Goal: Information Seeking & Learning: Understand process/instructions

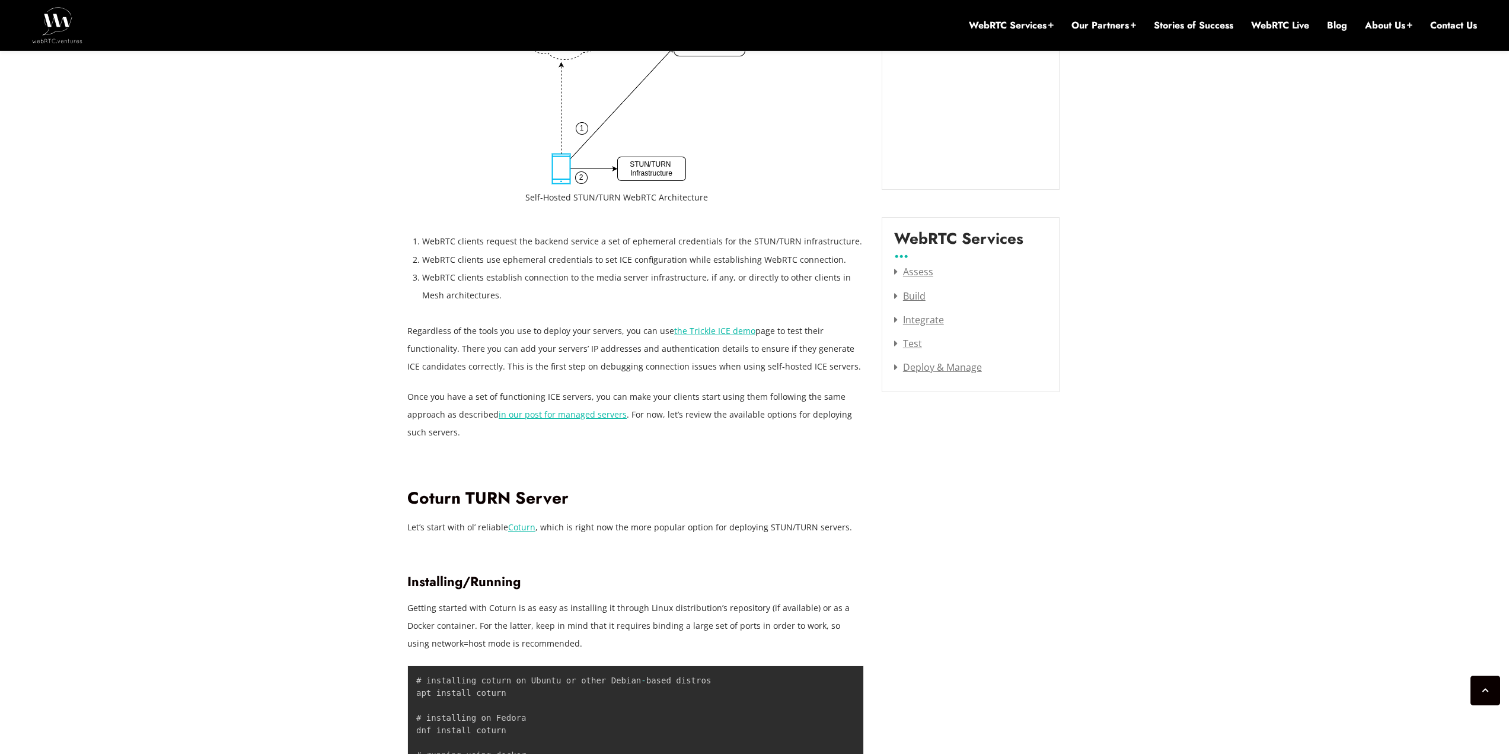
scroll to position [1613, 0]
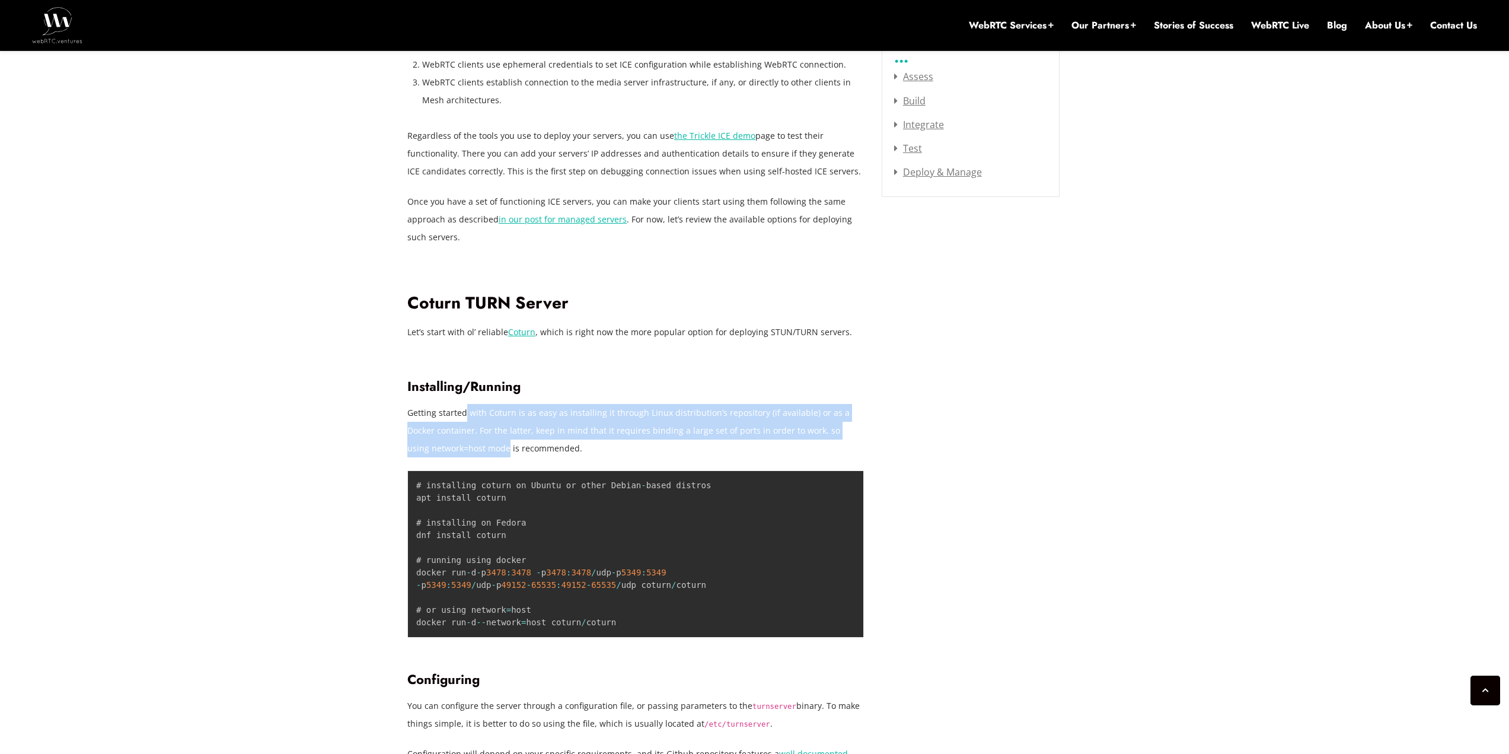
drag, startPoint x: 464, startPoint y: 411, endPoint x: 486, endPoint y: 449, distance: 43.8
click at [486, 449] on p "Getting started with Coturn is as easy as installing it through Linux distribut…" at bounding box center [635, 430] width 457 height 53
drag, startPoint x: 486, startPoint y: 449, endPoint x: 484, endPoint y: 412, distance: 37.4
click at [484, 413] on p "Getting started with Coturn is as easy as installing it through Linux distribut…" at bounding box center [635, 430] width 457 height 53
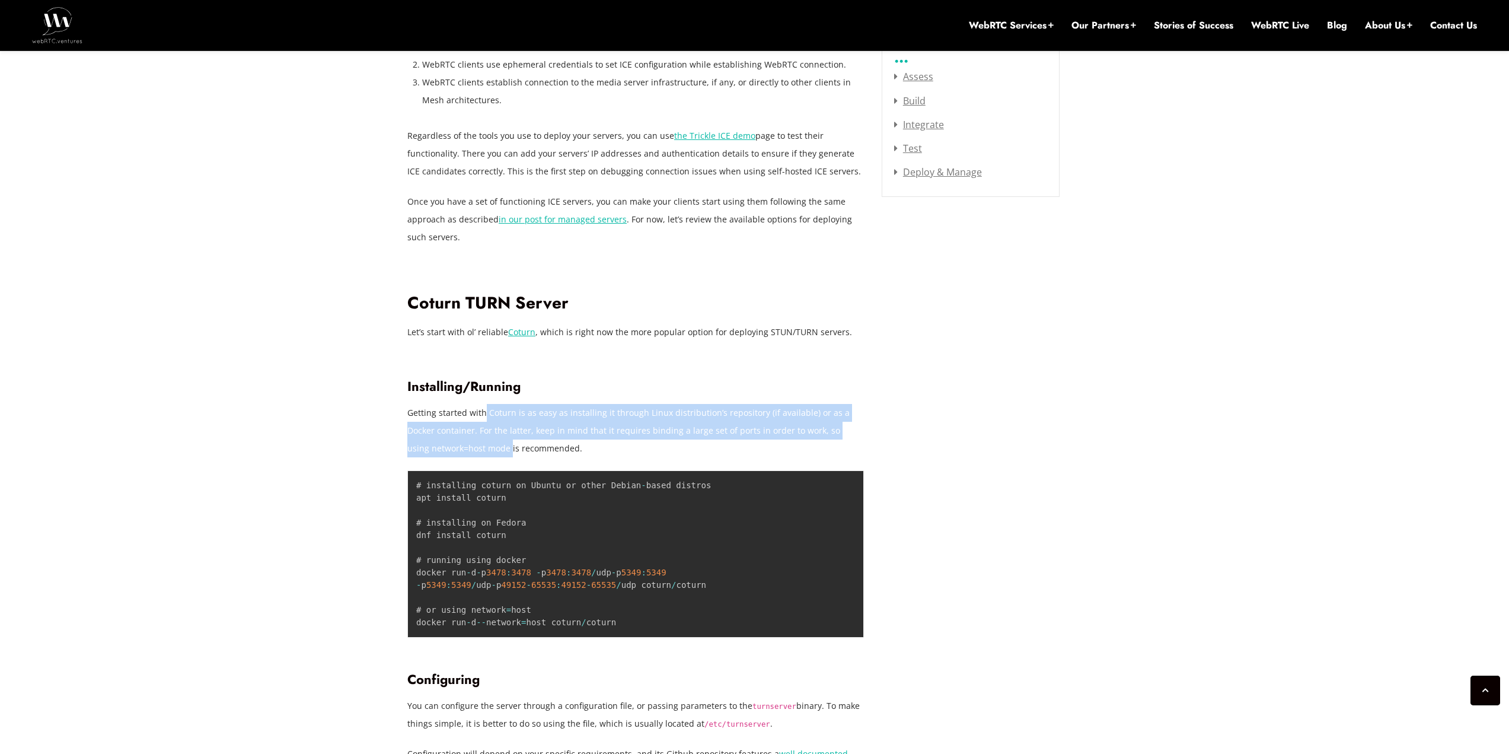
drag, startPoint x: 483, startPoint y: 410, endPoint x: 476, endPoint y: 411, distance: 7.1
click at [482, 410] on p "Getting started with Coturn is as easy as installing it through Linux distribut…" at bounding box center [635, 430] width 457 height 53
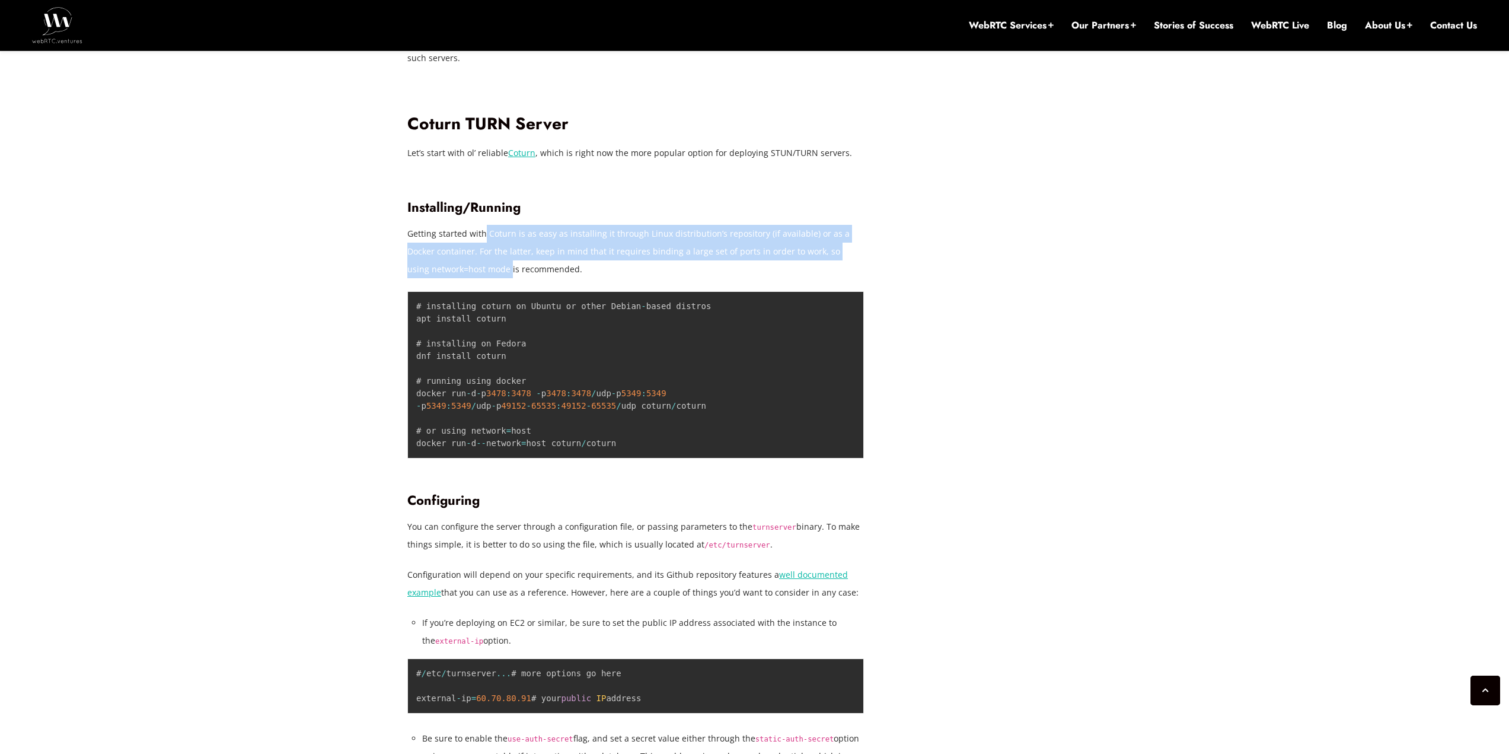
scroll to position [1850, 0]
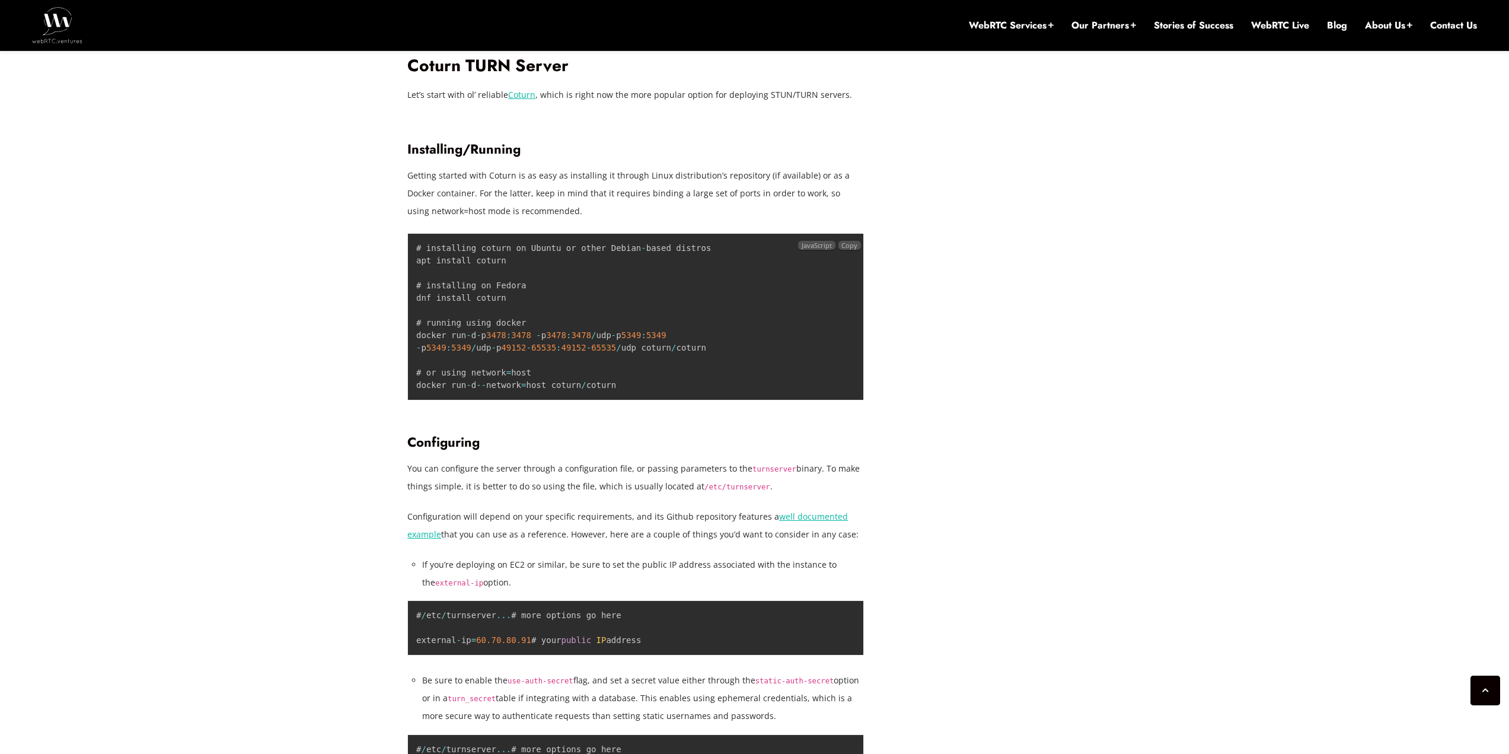
click at [486, 339] on code "# installing coturn on Ubuntu or other Debian - based distros apt install cotur…" at bounding box center [563, 316] width 295 height 146
drag, startPoint x: 476, startPoint y: 337, endPoint x: 494, endPoint y: 355, distance: 25.6
click at [494, 355] on pre "# installing coturn on Ubuntu or other Debian - based distros apt install cotur…" at bounding box center [635, 316] width 457 height 167
drag, startPoint x: 497, startPoint y: 348, endPoint x: 529, endPoint y: 334, distance: 35.0
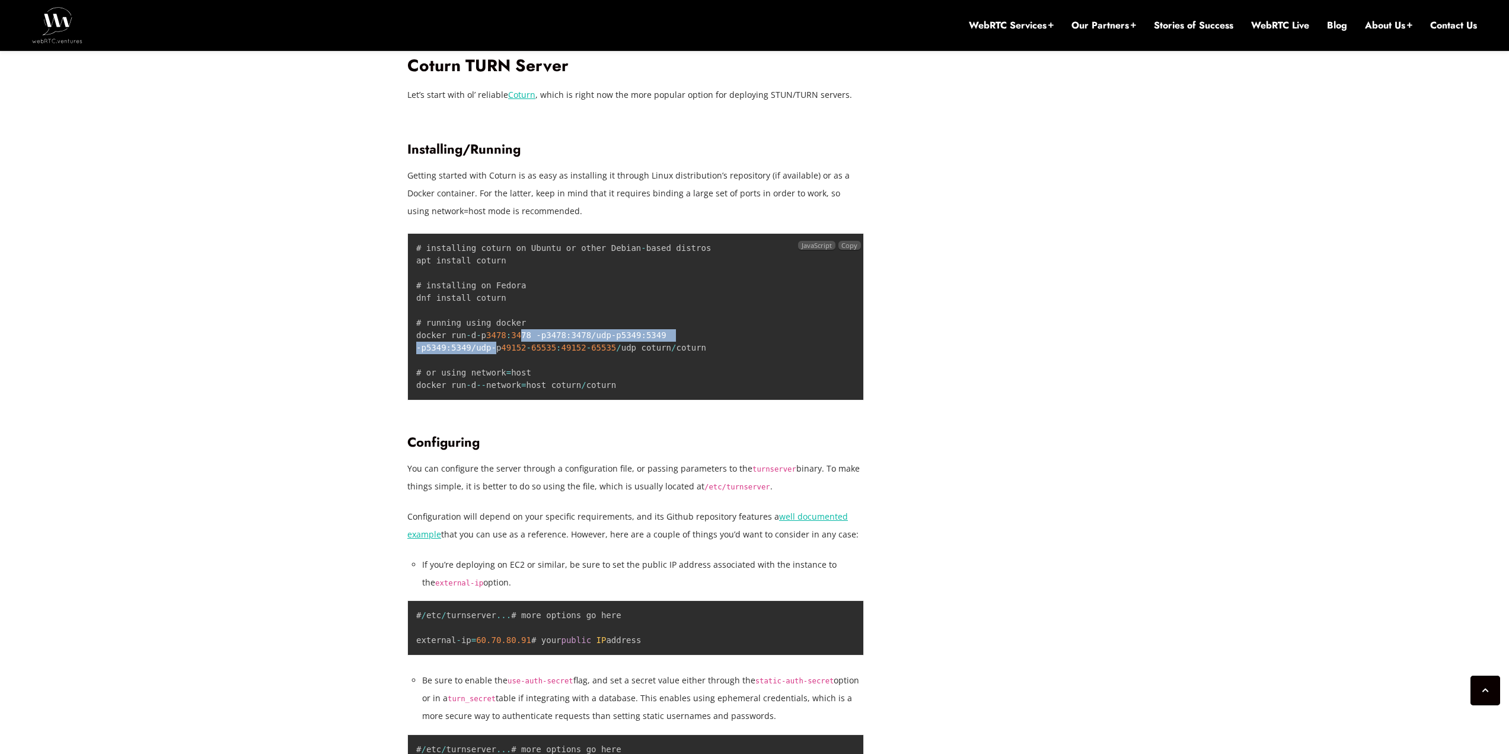
click at [529, 334] on code "# installing coturn on Ubuntu or other Debian - based distros apt install cotur…" at bounding box center [563, 316] width 295 height 146
click at [529, 334] on span "3478" at bounding box center [521, 334] width 20 height 9
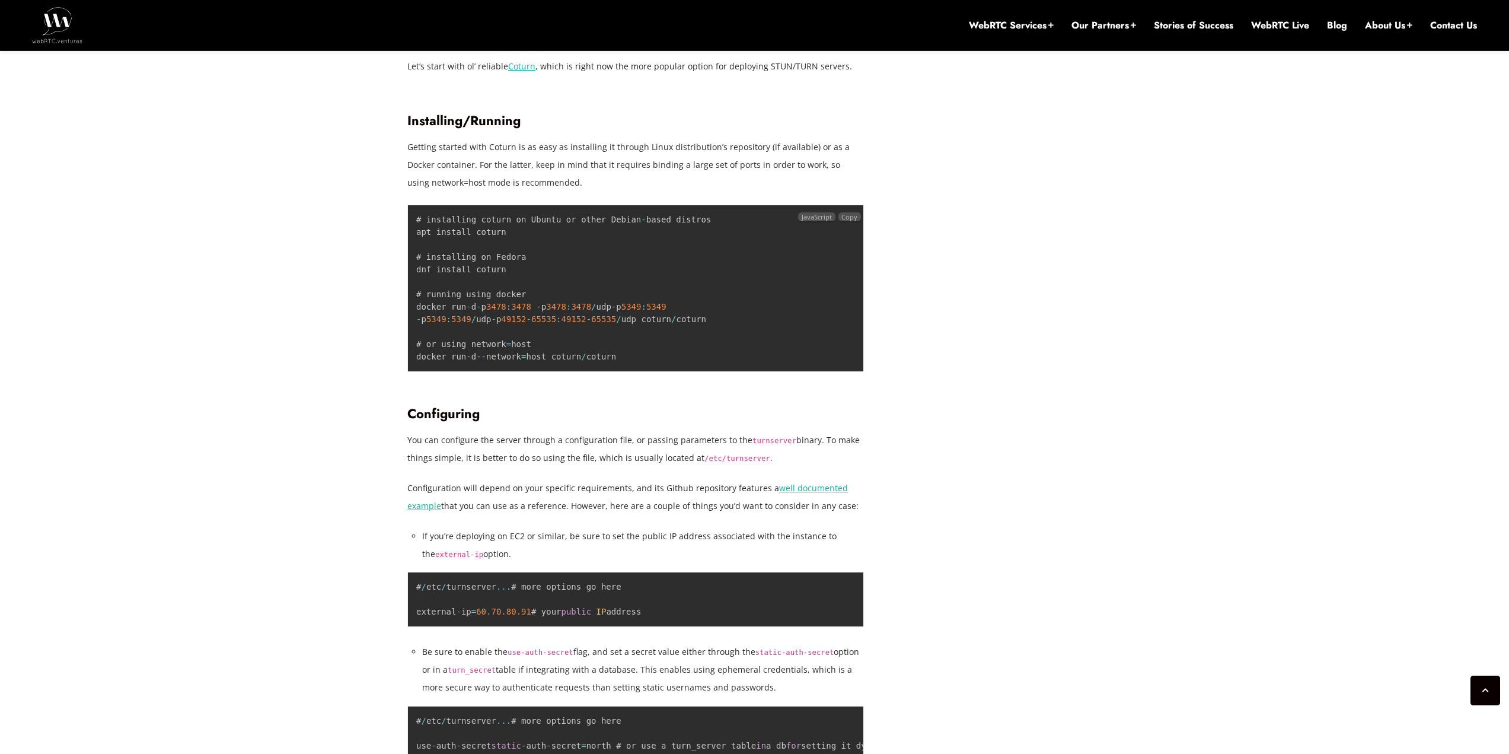
scroll to position [1909, 0]
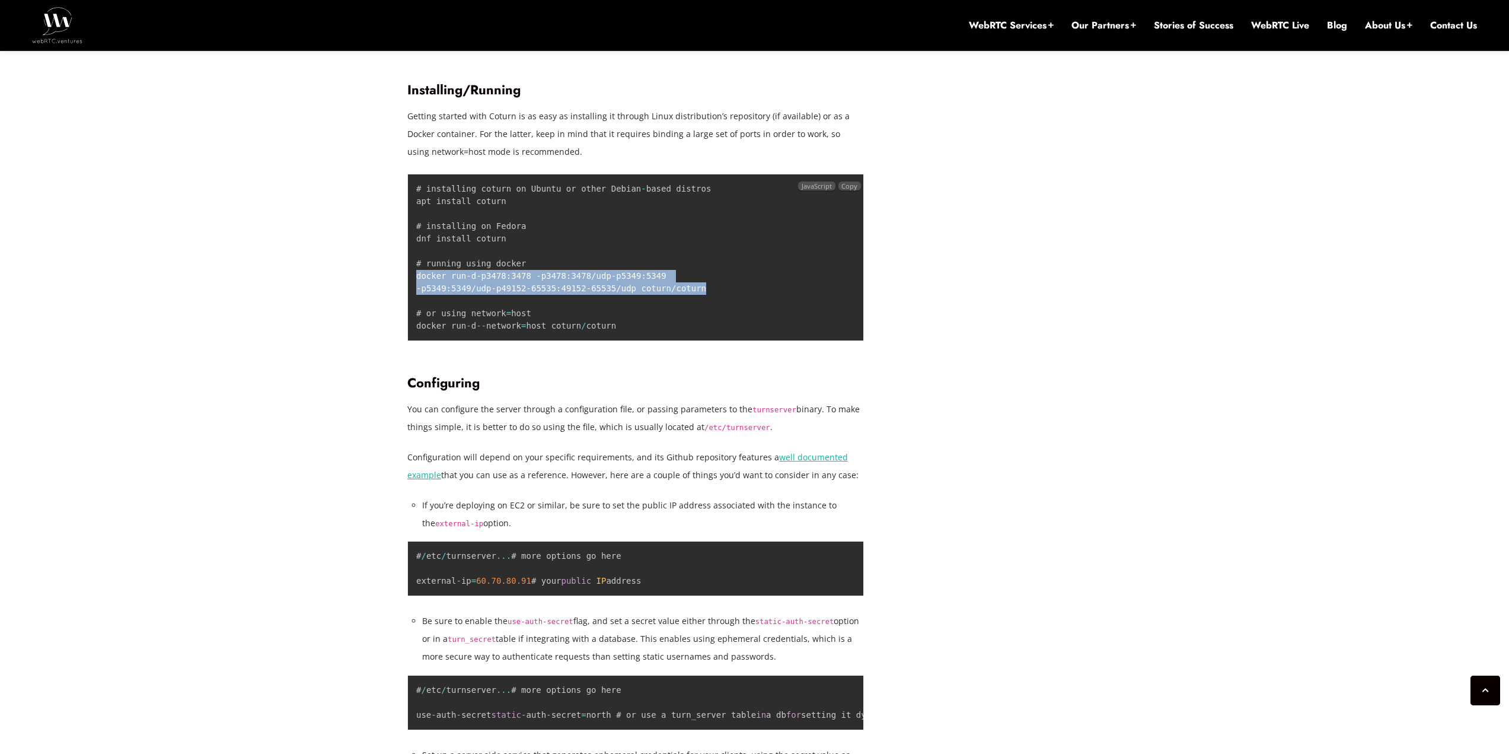
drag, startPoint x: 705, startPoint y: 287, endPoint x: 413, endPoint y: 276, distance: 291.9
click at [413, 276] on pre "# installing coturn on Ubuntu or other Debian - based distros apt install cotur…" at bounding box center [635, 257] width 457 height 167
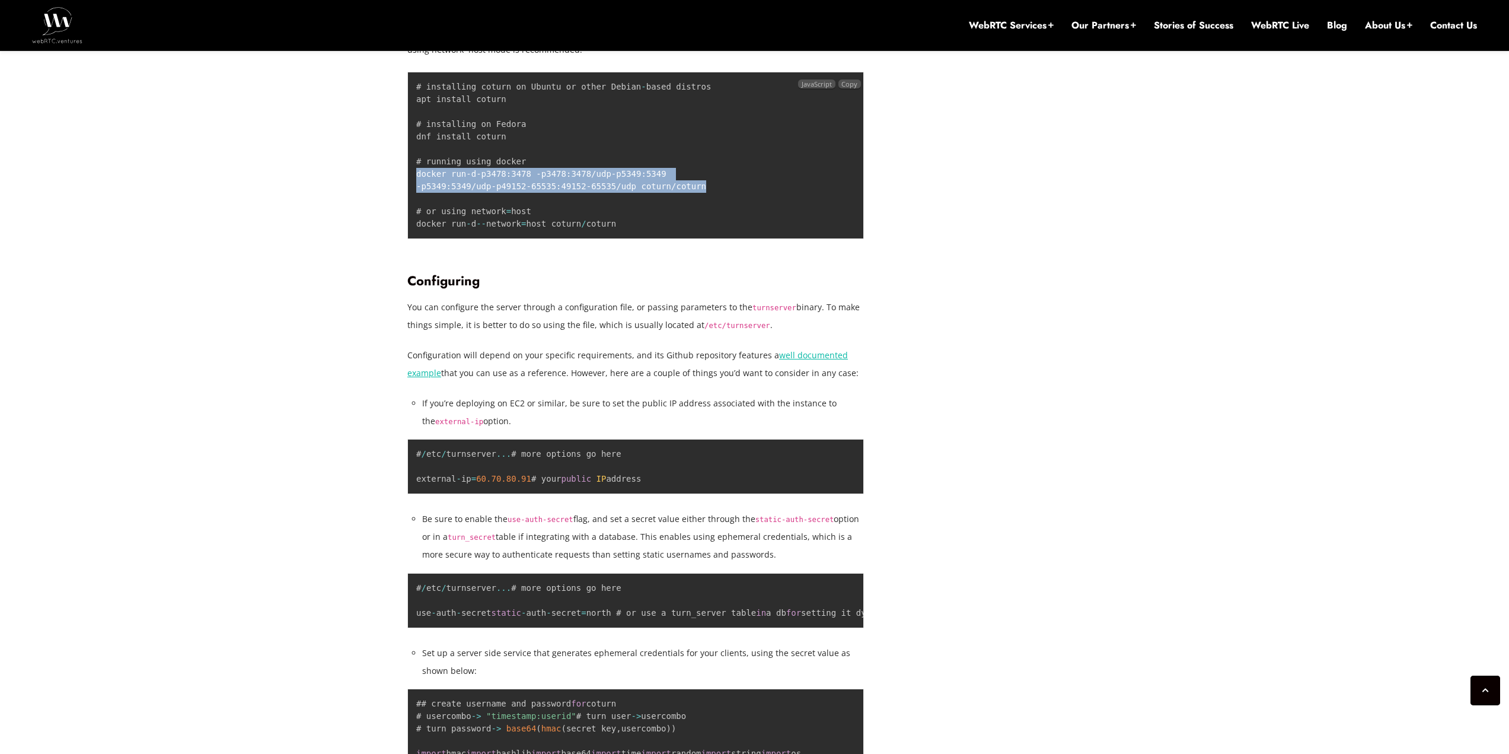
scroll to position [2028, 0]
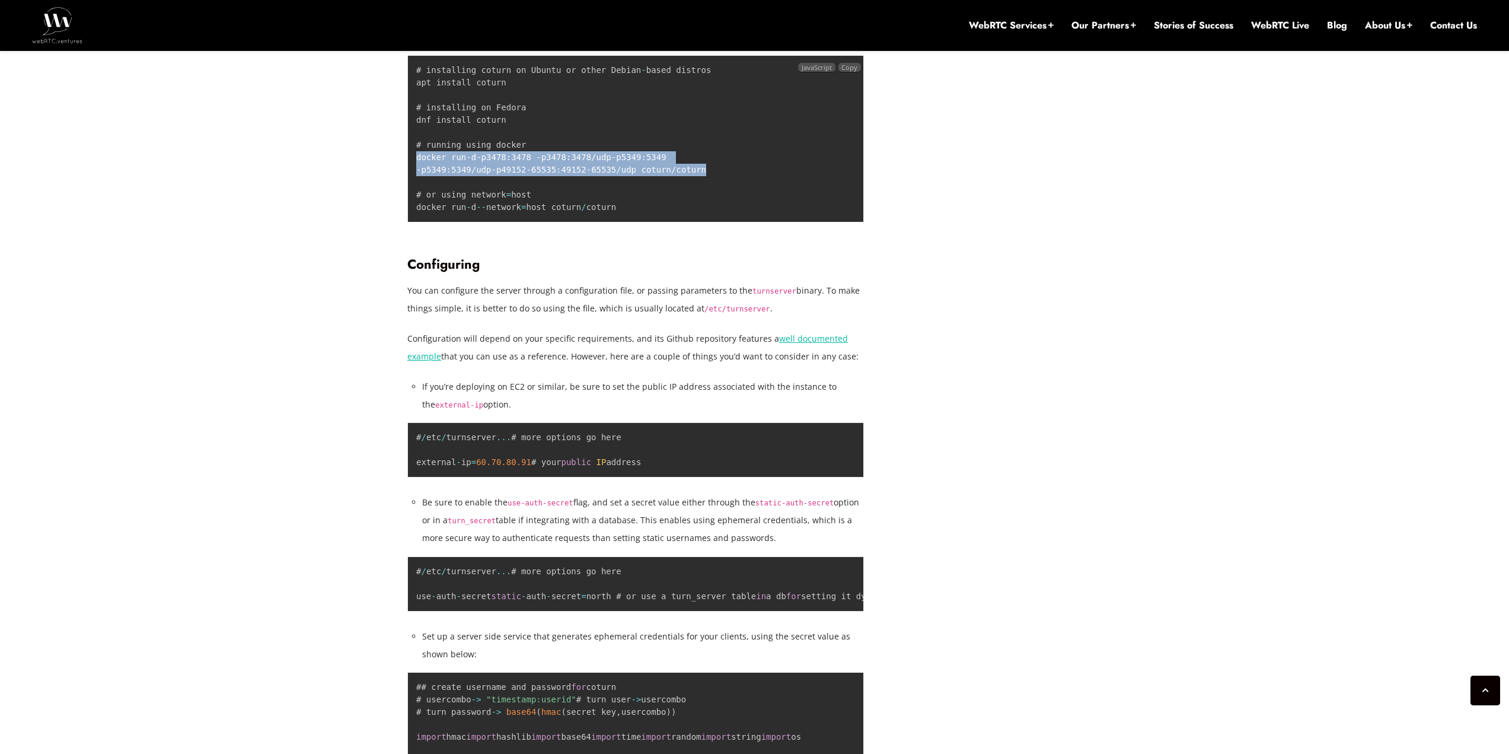
copy code "docker run - d - p 3478 : 3478 - p 3478 : 3478 / udp - p 5349 : 5349 - p 5349 :…"
click at [575, 387] on li "If you’re deploying on EC2 or similar, be sure to set the public IP address ass…" at bounding box center [643, 396] width 442 height 36
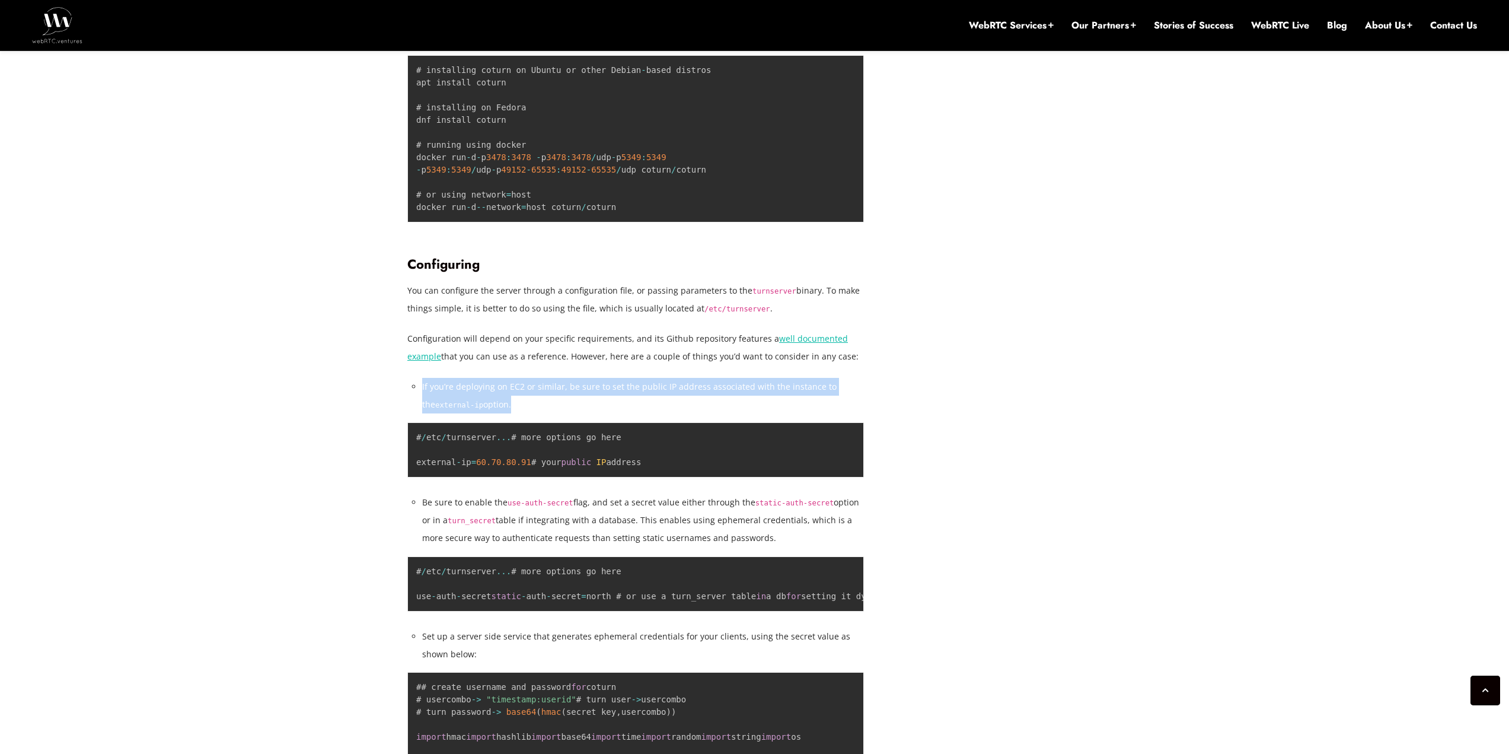
click at [575, 387] on li "If you’re deploying on EC2 or similar, be sure to set the public IP address ass…" at bounding box center [643, 396] width 442 height 36
click at [598, 387] on li "If you’re deploying on EC2 or similar, be sure to set the public IP address ass…" at bounding box center [643, 396] width 442 height 36
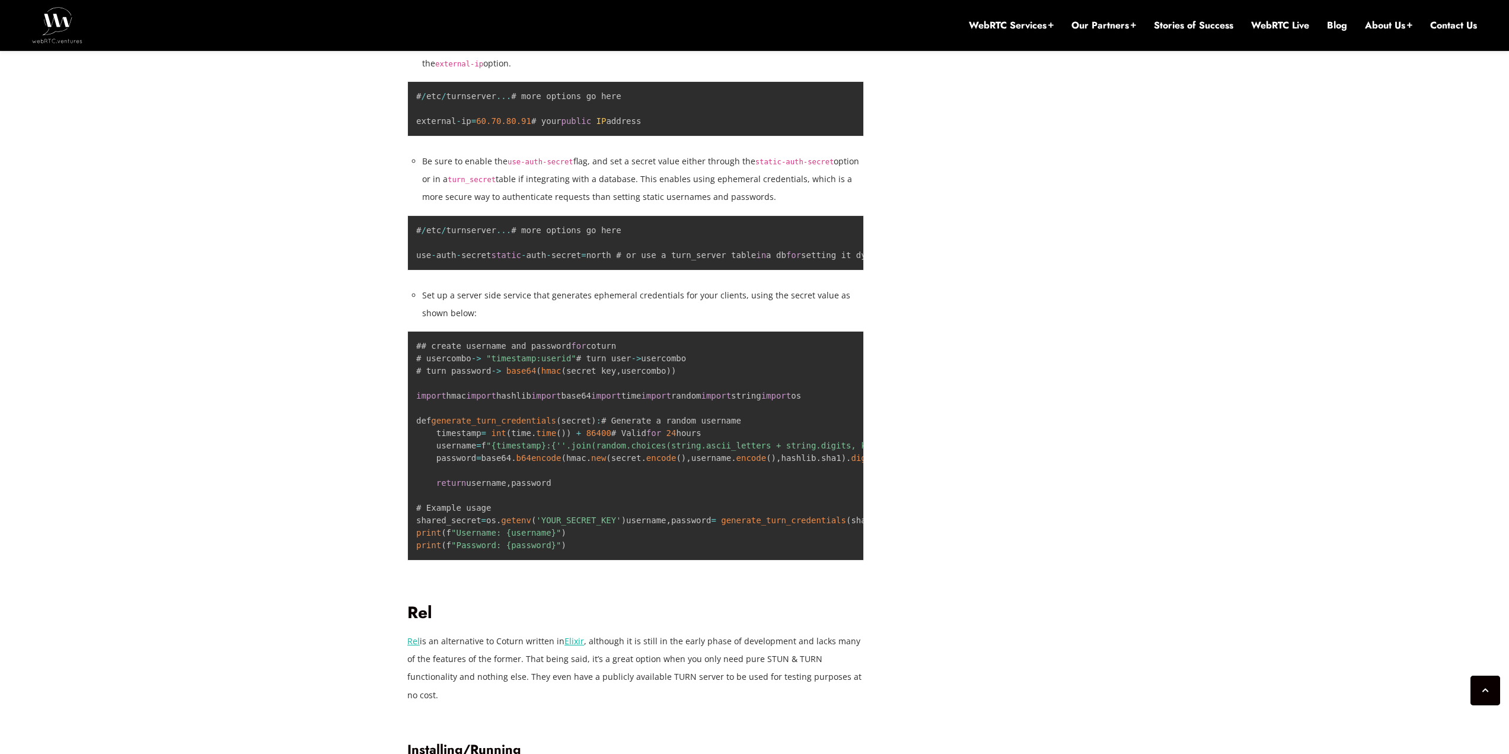
scroll to position [2443, 0]
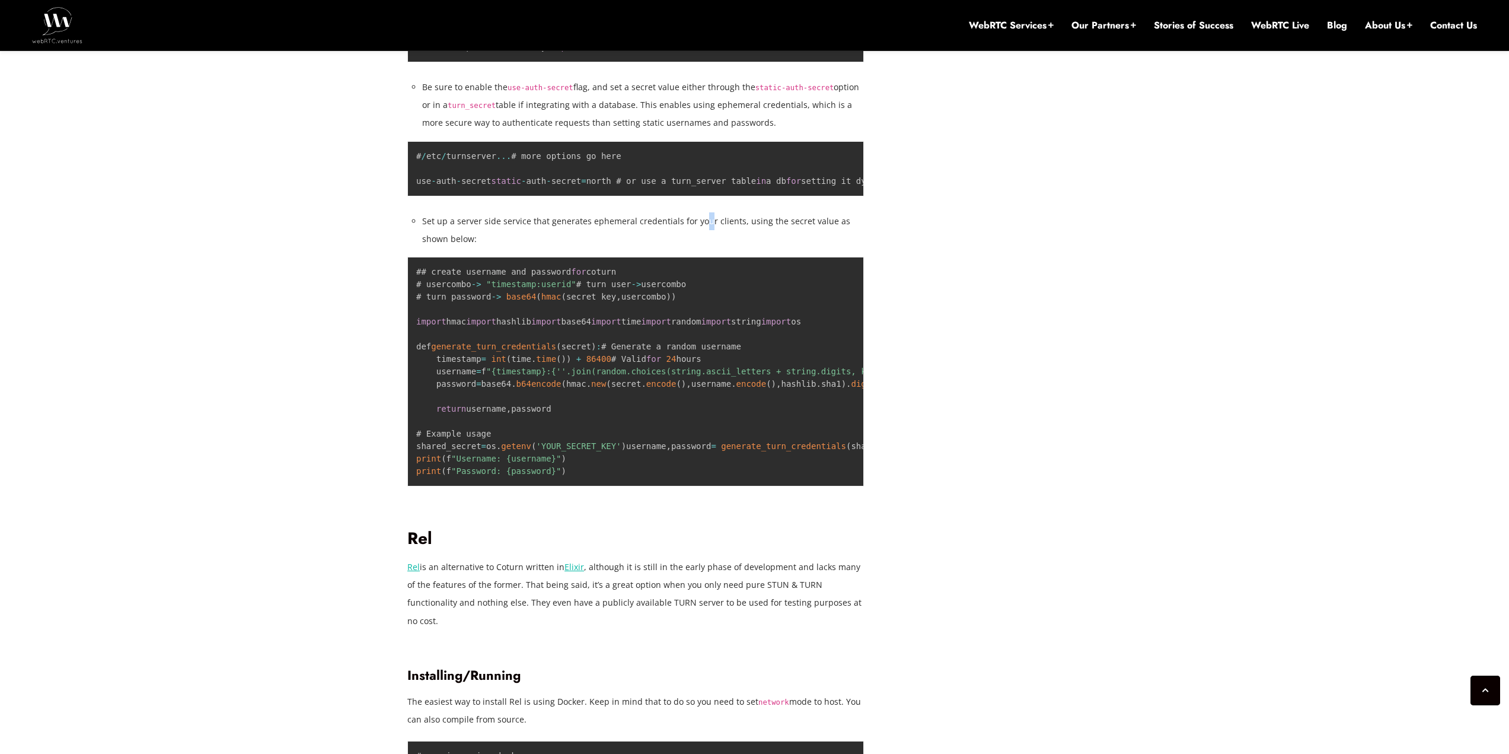
drag, startPoint x: 705, startPoint y: 251, endPoint x: 698, endPoint y: 267, distance: 17.5
click at [698, 248] on li "Set up a server side service that generates ephemeral credentials for your clie…" at bounding box center [643, 230] width 442 height 36
click at [697, 248] on li "Set up a server side service that generates ephemeral credentials for your clie…" at bounding box center [643, 230] width 442 height 36
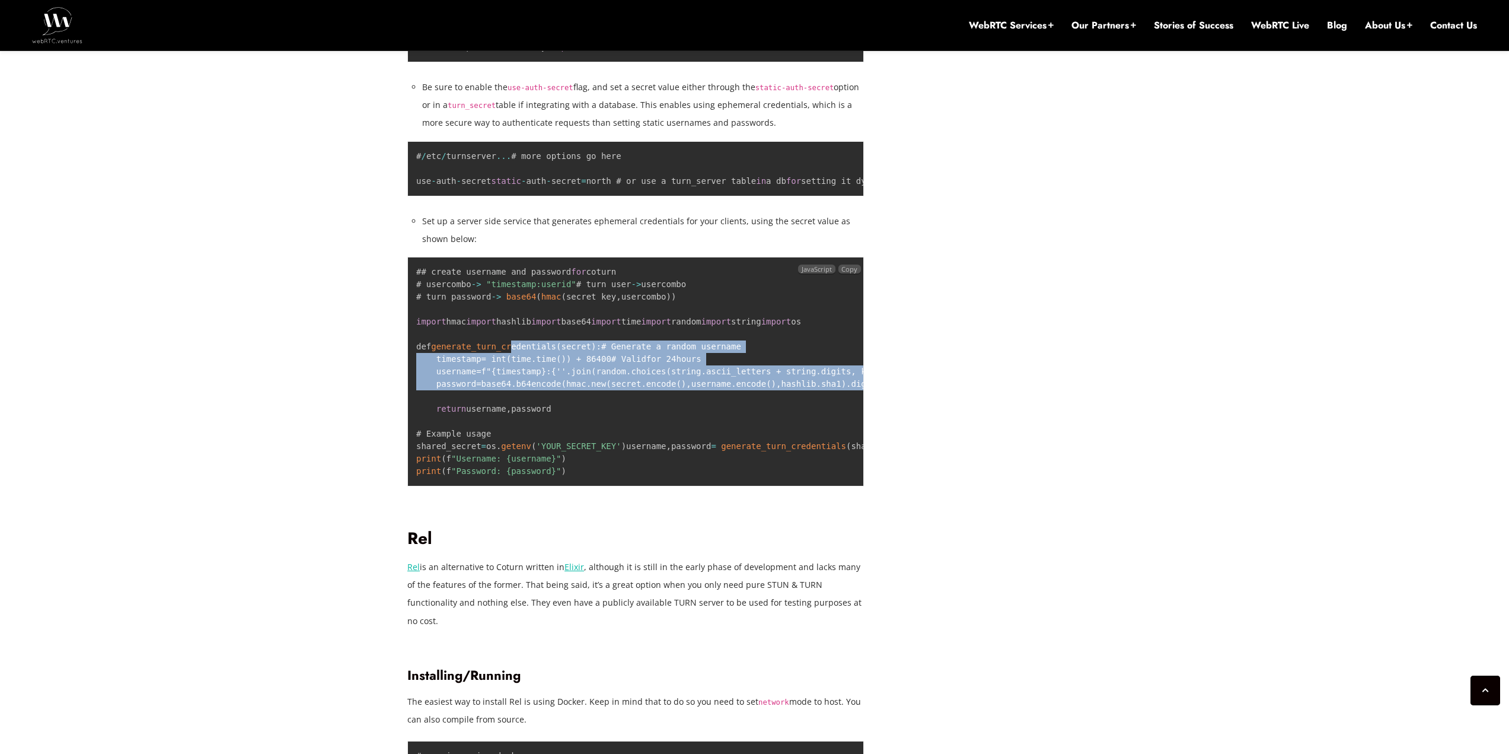
drag, startPoint x: 512, startPoint y: 476, endPoint x: 520, endPoint y: 562, distance: 86.4
click at [520, 486] on pre "## create username and password for coturn # usercombo - > "timestamp:userid" #…" at bounding box center [635, 371] width 457 height 229
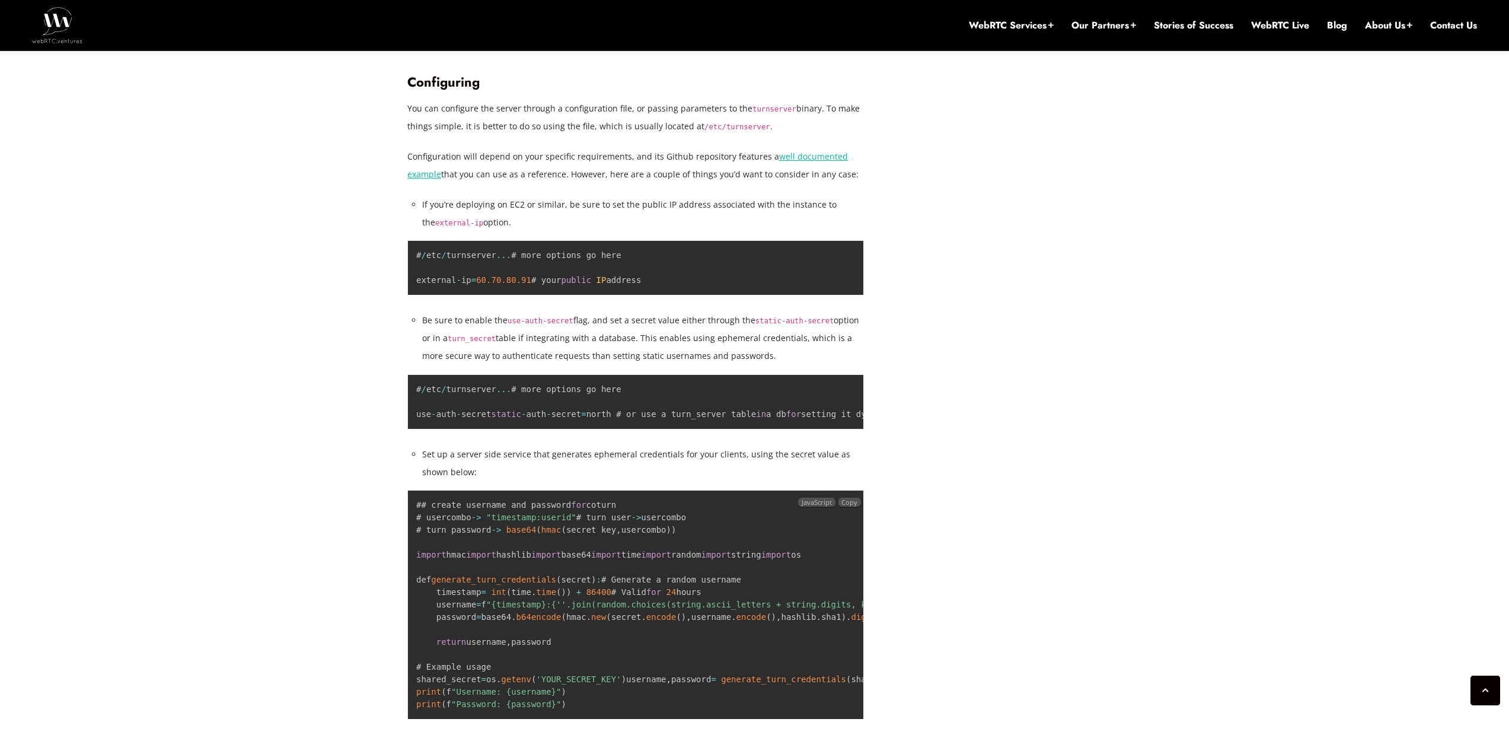
scroll to position [2206, 0]
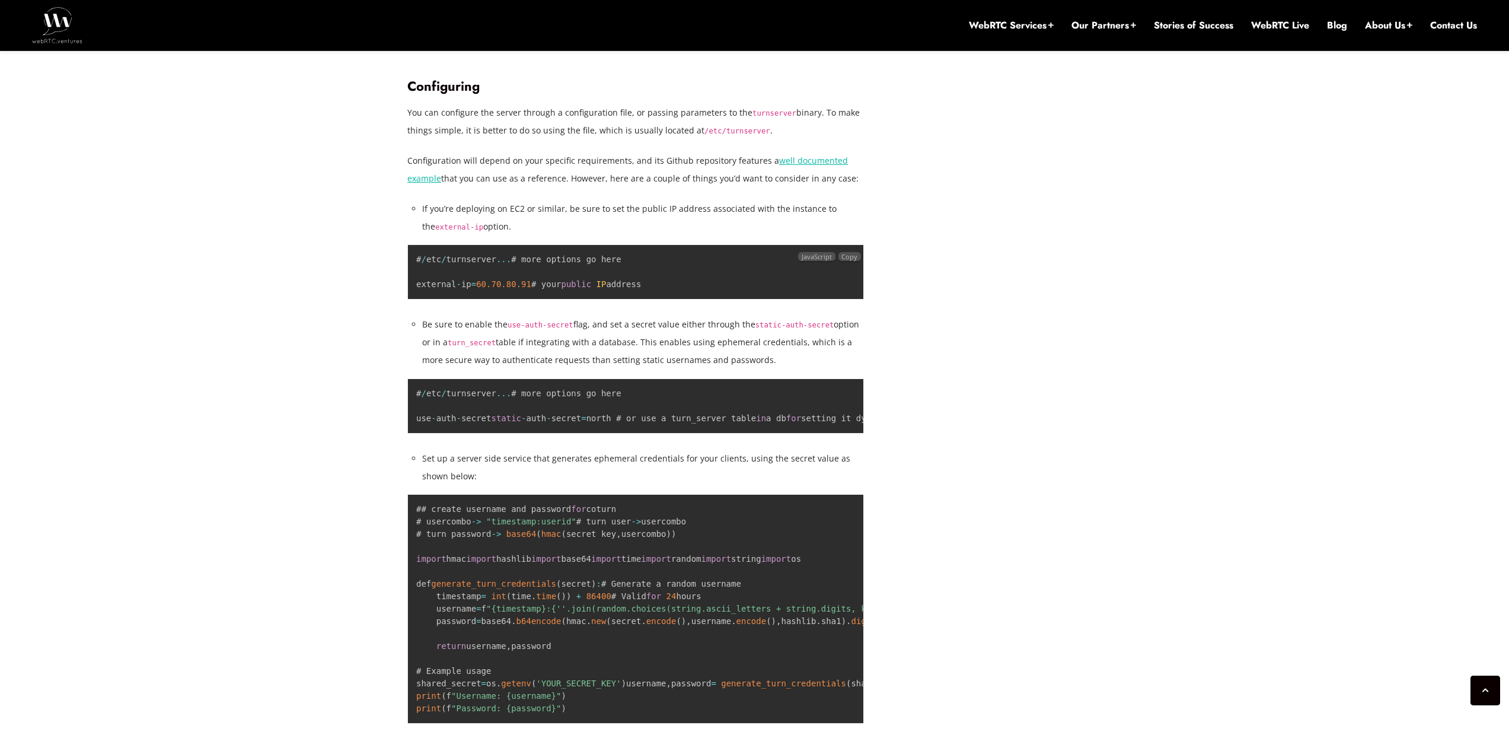
click at [489, 289] on span "60.70" at bounding box center [488, 283] width 25 height 9
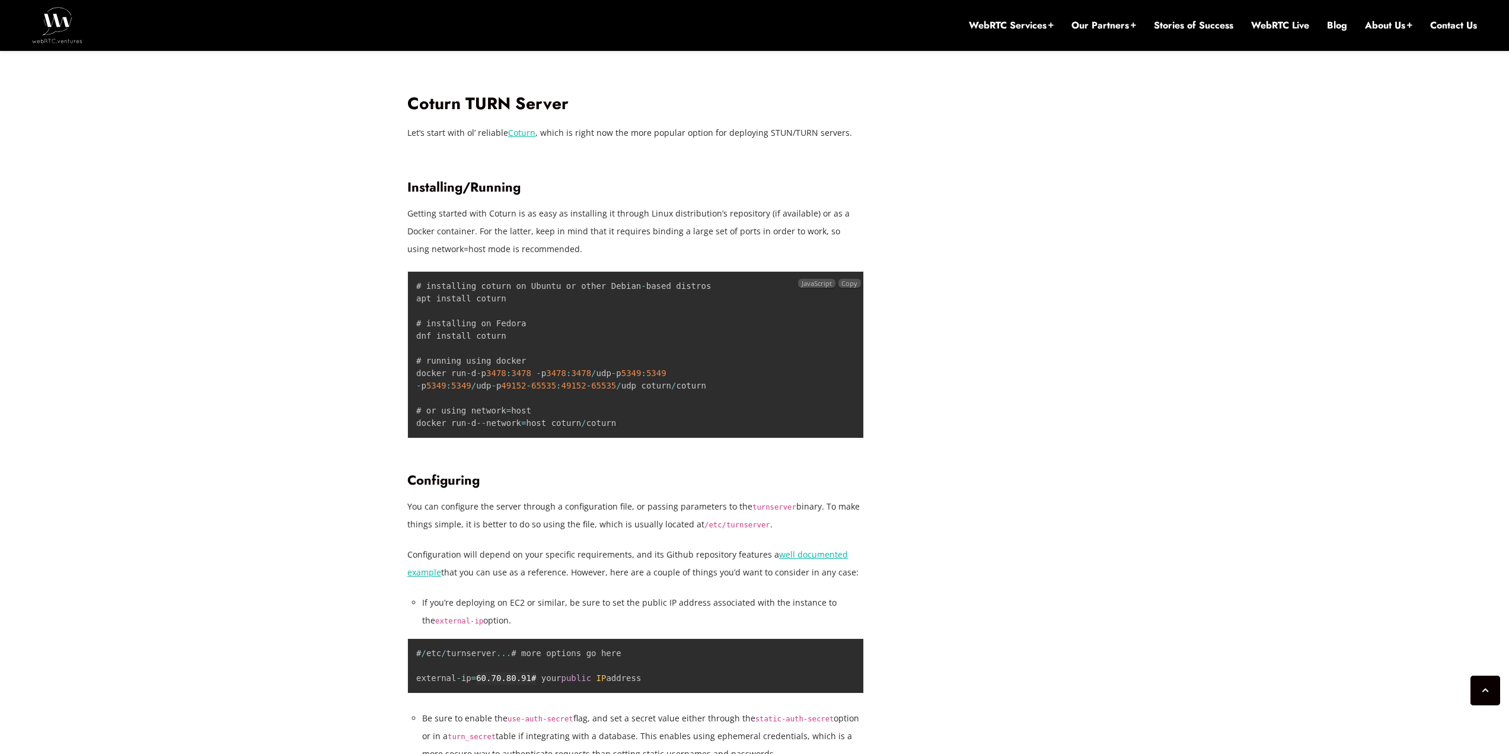
scroll to position [1791, 0]
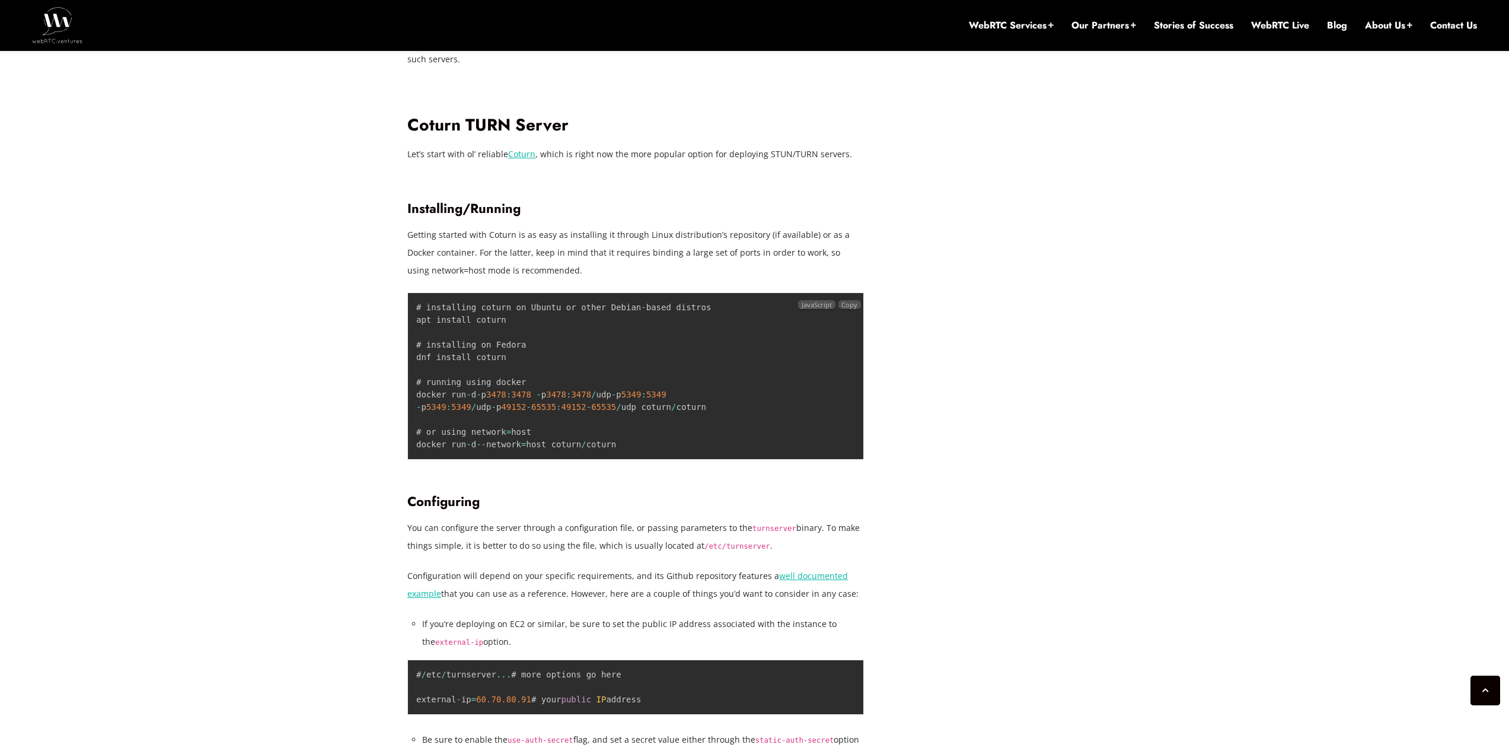
click at [453, 325] on pre "# installing coturn on Ubuntu or other Debian - based distros apt install cotur…" at bounding box center [635, 375] width 457 height 167
click at [456, 322] on code "# installing coturn on Ubuntu or other Debian - based distros apt install cotur…" at bounding box center [563, 375] width 295 height 146
click at [461, 319] on code "# installing coturn on Ubuntu or other Debian - based distros apt install cotur…" at bounding box center [563, 375] width 295 height 146
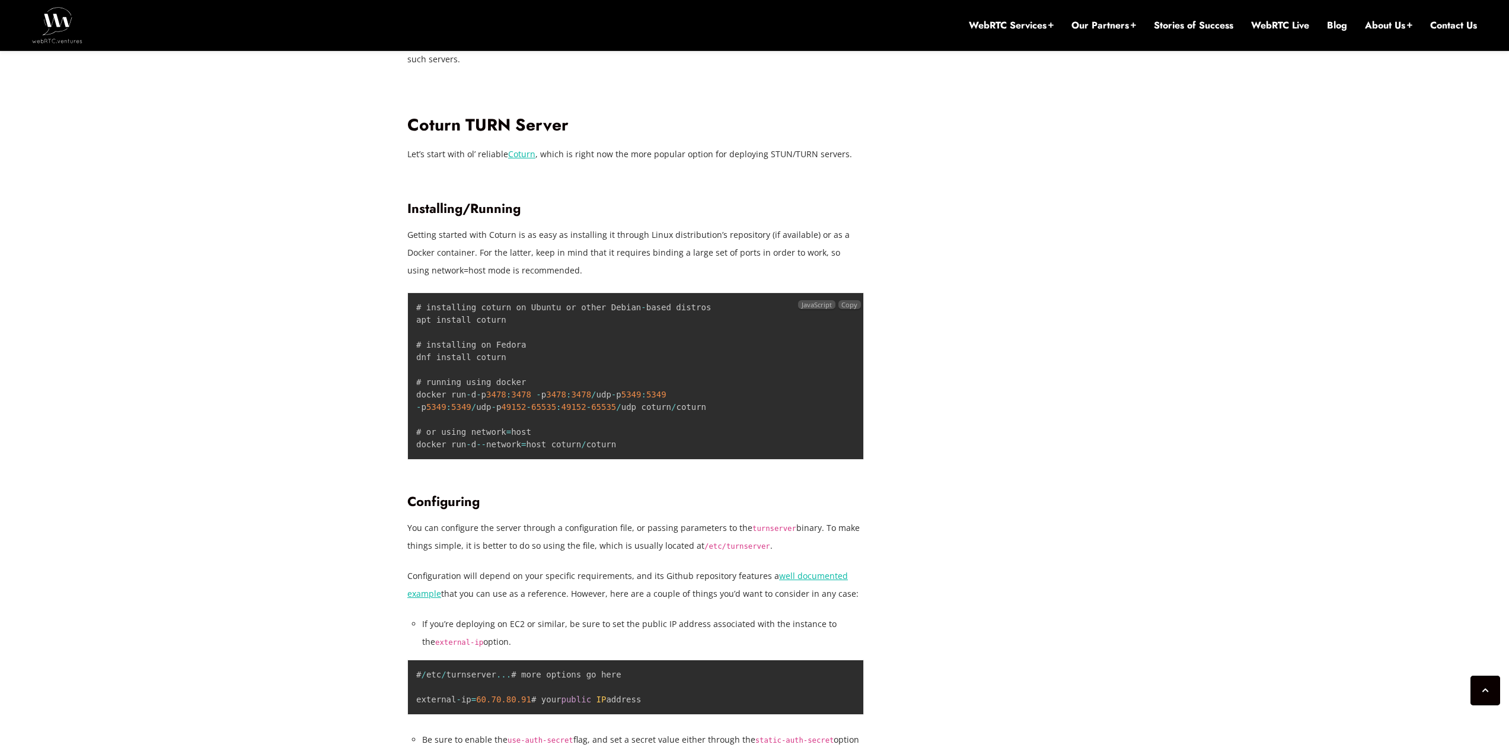
click at [452, 358] on code "# installing coturn on Ubuntu or other Debian - based distros apt install cotur…" at bounding box center [563, 375] width 295 height 146
click at [474, 352] on code "# installing coturn on Ubuntu or other Debian - based distros apt install cotur…" at bounding box center [563, 375] width 295 height 146
click at [493, 347] on code "# installing coturn on Ubuntu or other Debian - based distros apt install cotur…" at bounding box center [563, 375] width 295 height 146
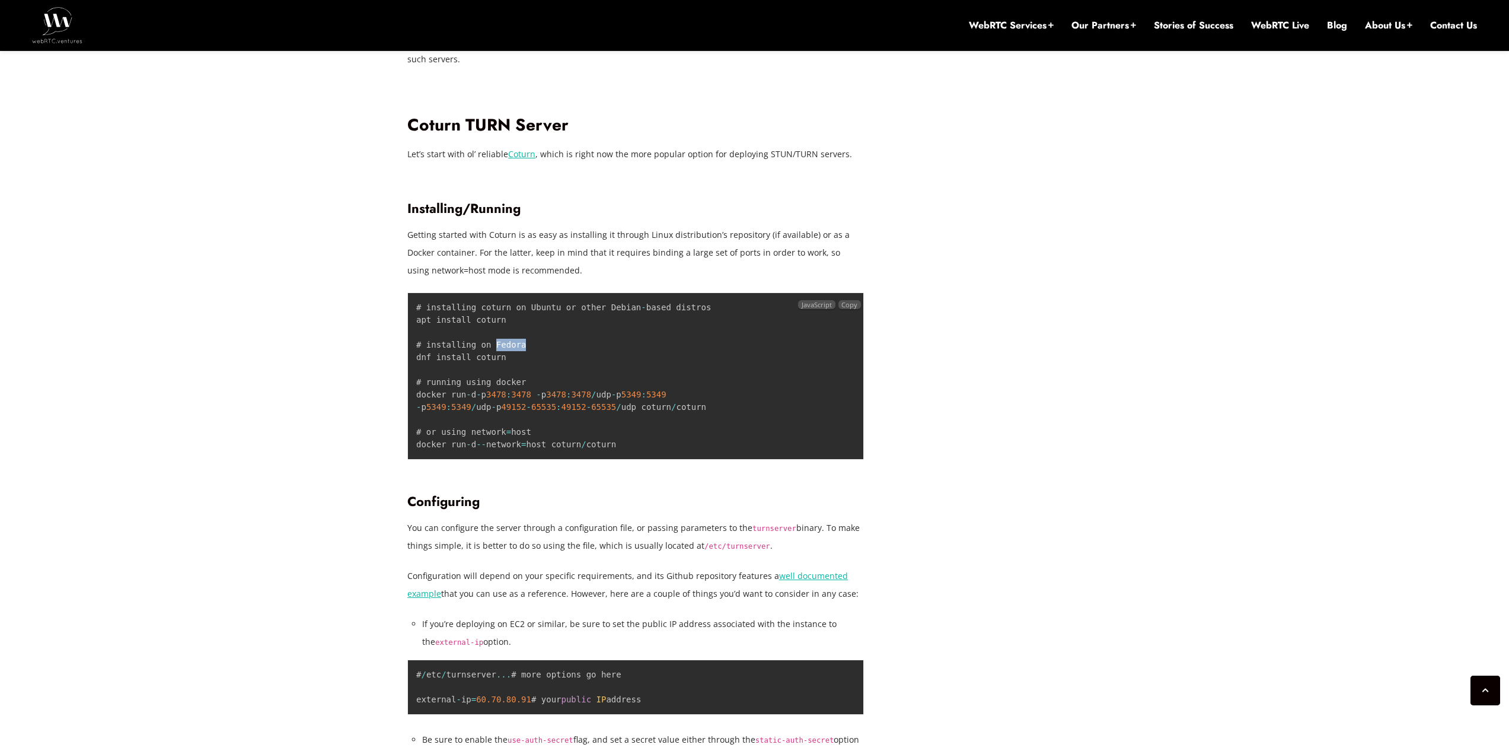
click at [493, 347] on code "# installing coturn on Ubuntu or other Debian - based distros apt install cotur…" at bounding box center [563, 375] width 295 height 146
click at [500, 344] on code "# installing coturn on Ubuntu or other Debian - based distros apt install cotur…" at bounding box center [563, 375] width 295 height 146
drag, startPoint x: 500, startPoint y: 394, endPoint x: 504, endPoint y: 406, distance: 12.4
click at [504, 406] on code "# installing coturn on Ubuntu or other Debian - based distros apt install cotur…" at bounding box center [563, 375] width 295 height 146
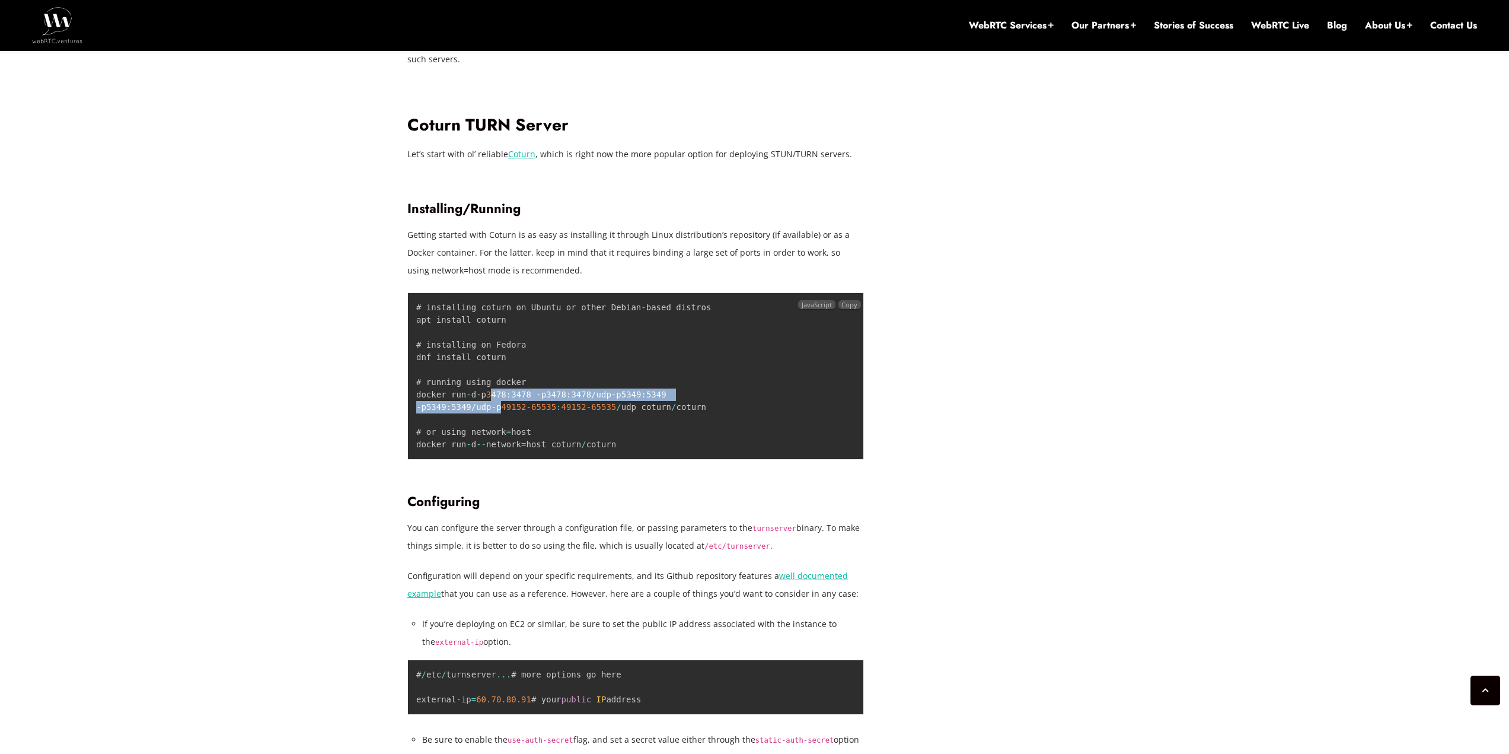
click at [504, 406] on code "# installing coturn on Ubuntu or other Debian - based distros apt install cotur…" at bounding box center [563, 375] width 295 height 146
drag, startPoint x: 504, startPoint y: 406, endPoint x: 517, endPoint y: 394, distance: 17.2
click at [516, 395] on code "# installing coturn on Ubuntu or other Debian - based distros apt install cotur…" at bounding box center [563, 375] width 295 height 146
click at [517, 394] on span "3478" at bounding box center [521, 394] width 20 height 9
drag, startPoint x: 517, startPoint y: 394, endPoint x: 512, endPoint y: 411, distance: 17.4
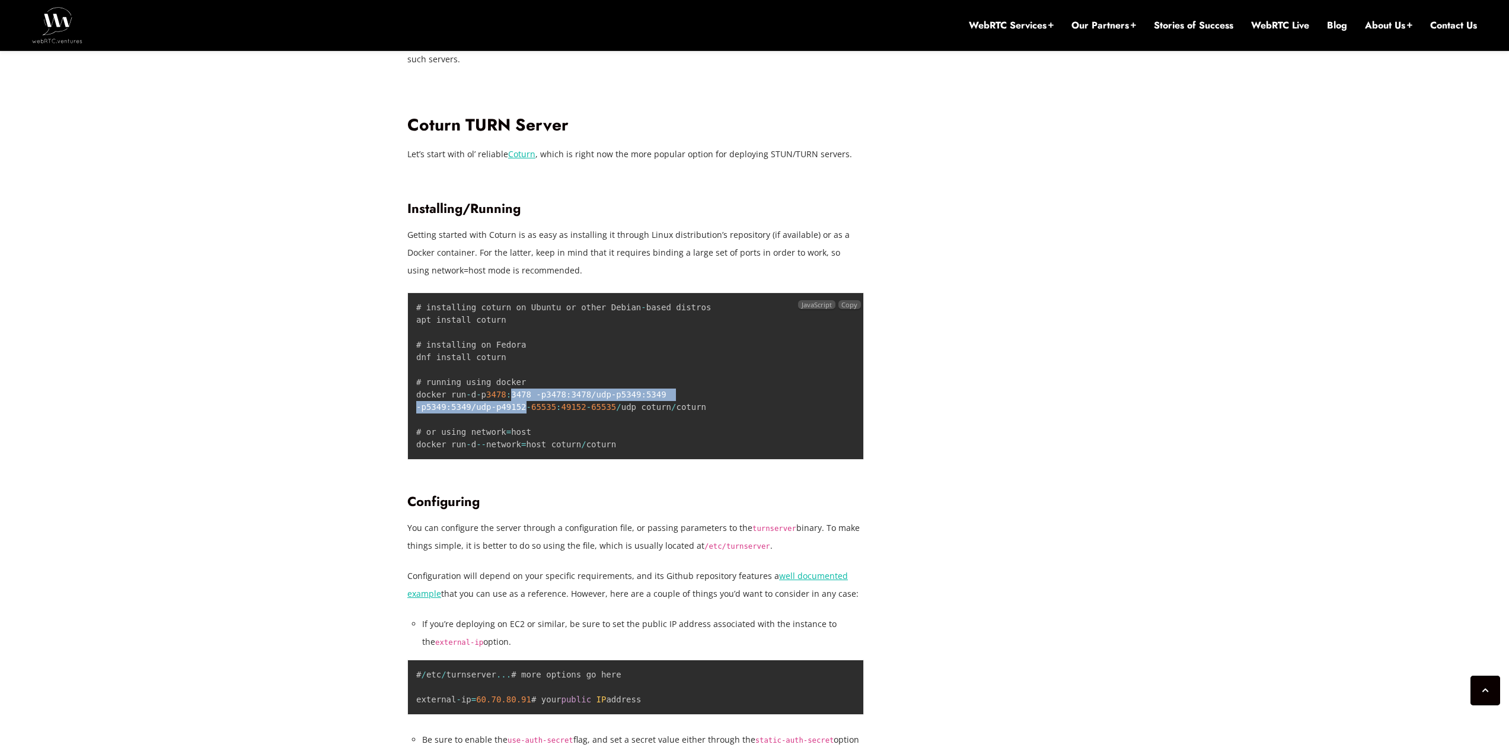
click at [512, 411] on code "# installing coturn on Ubuntu or other Debian - based distros apt install cotur…" at bounding box center [563, 375] width 295 height 146
click at [512, 411] on span "49152" at bounding box center [513, 406] width 25 height 9
drag, startPoint x: 514, startPoint y: 406, endPoint x: 525, endPoint y: 393, distance: 16.8
click at [524, 395] on code "# installing coturn on Ubuntu or other Debian - based distros apt install cotur…" at bounding box center [563, 375] width 295 height 146
click at [525, 393] on span "3478" at bounding box center [521, 394] width 20 height 9
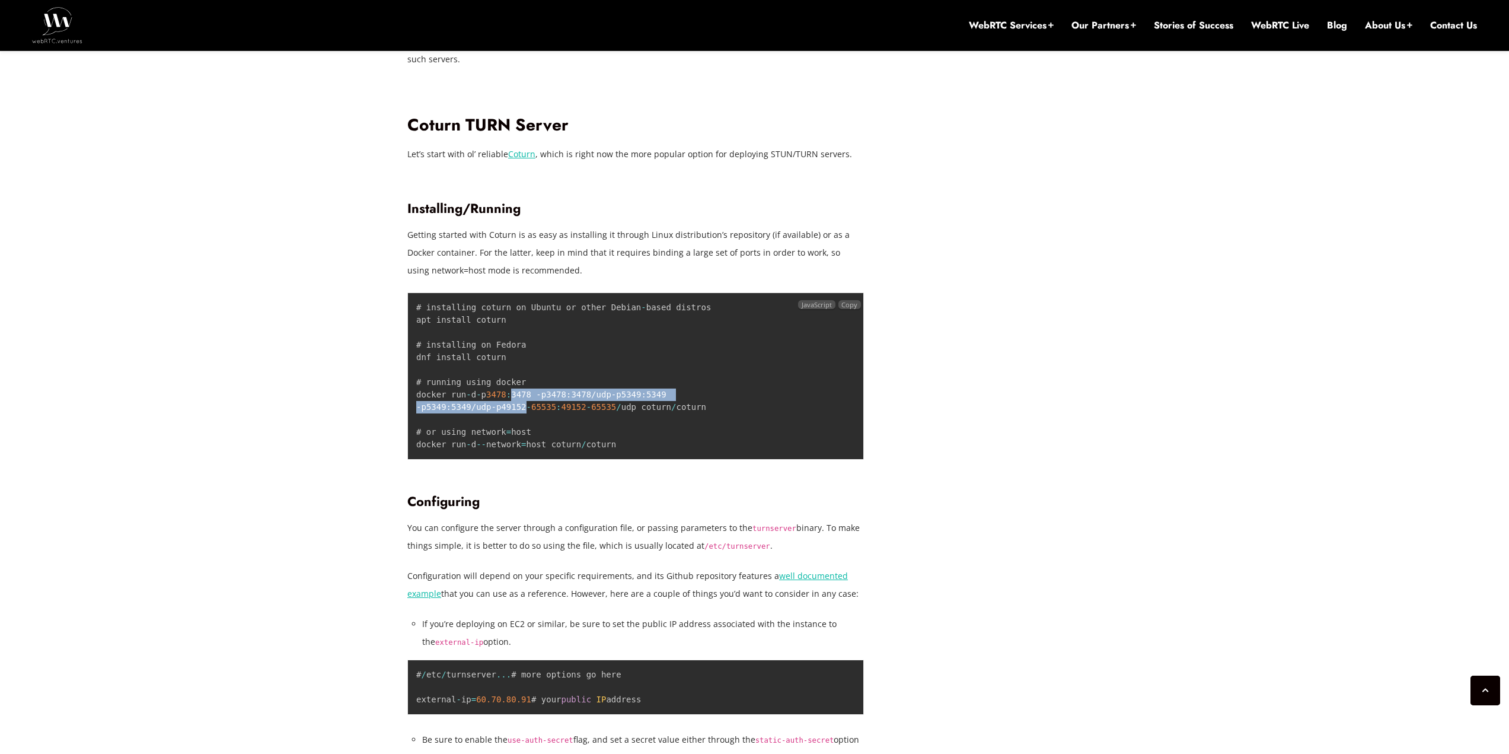
drag, startPoint x: 525, startPoint y: 393, endPoint x: 515, endPoint y: 409, distance: 18.4
click at [515, 409] on code "# installing coturn on Ubuntu or other Debian - based distros apt install cotur…" at bounding box center [563, 375] width 295 height 146
click at [515, 409] on span "49152" at bounding box center [513, 406] width 25 height 9
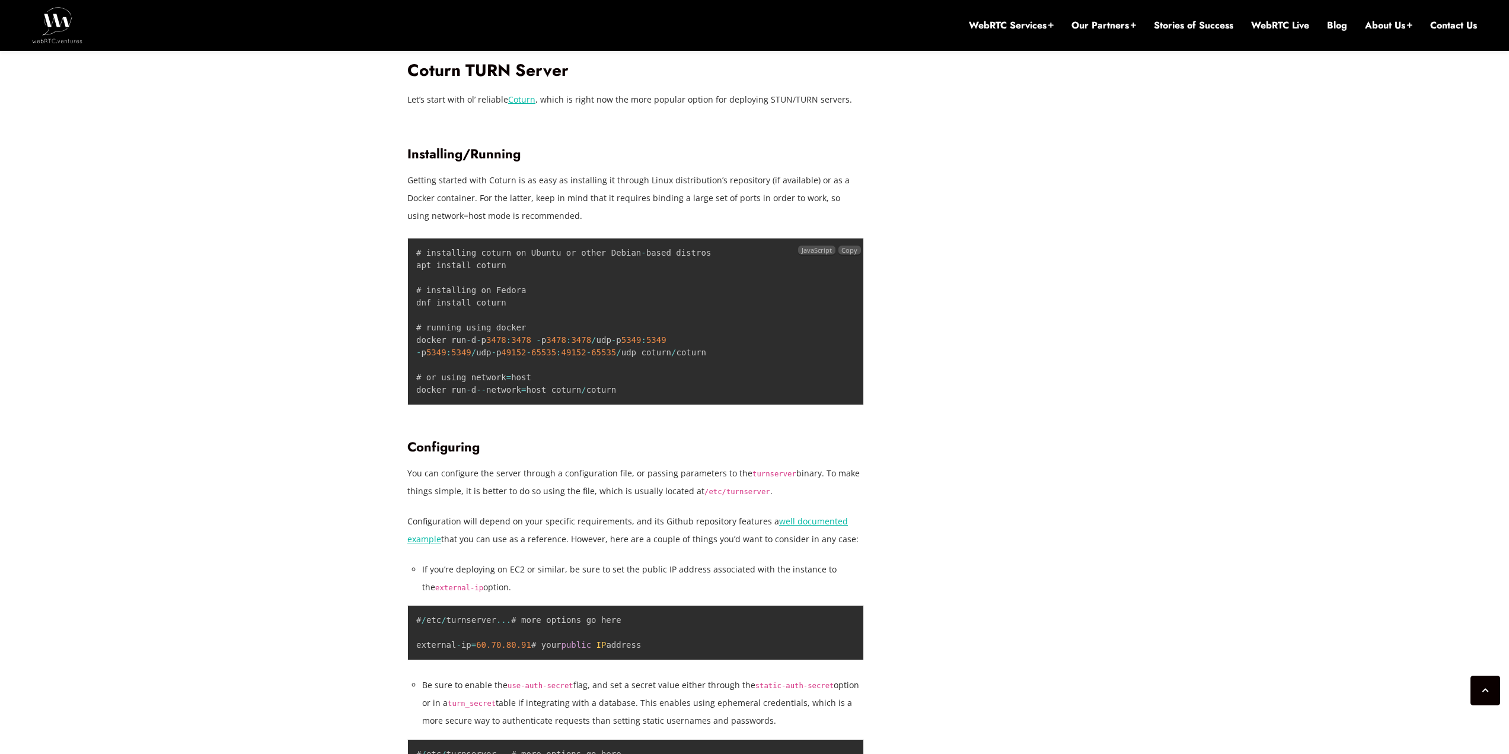
scroll to position [1850, 0]
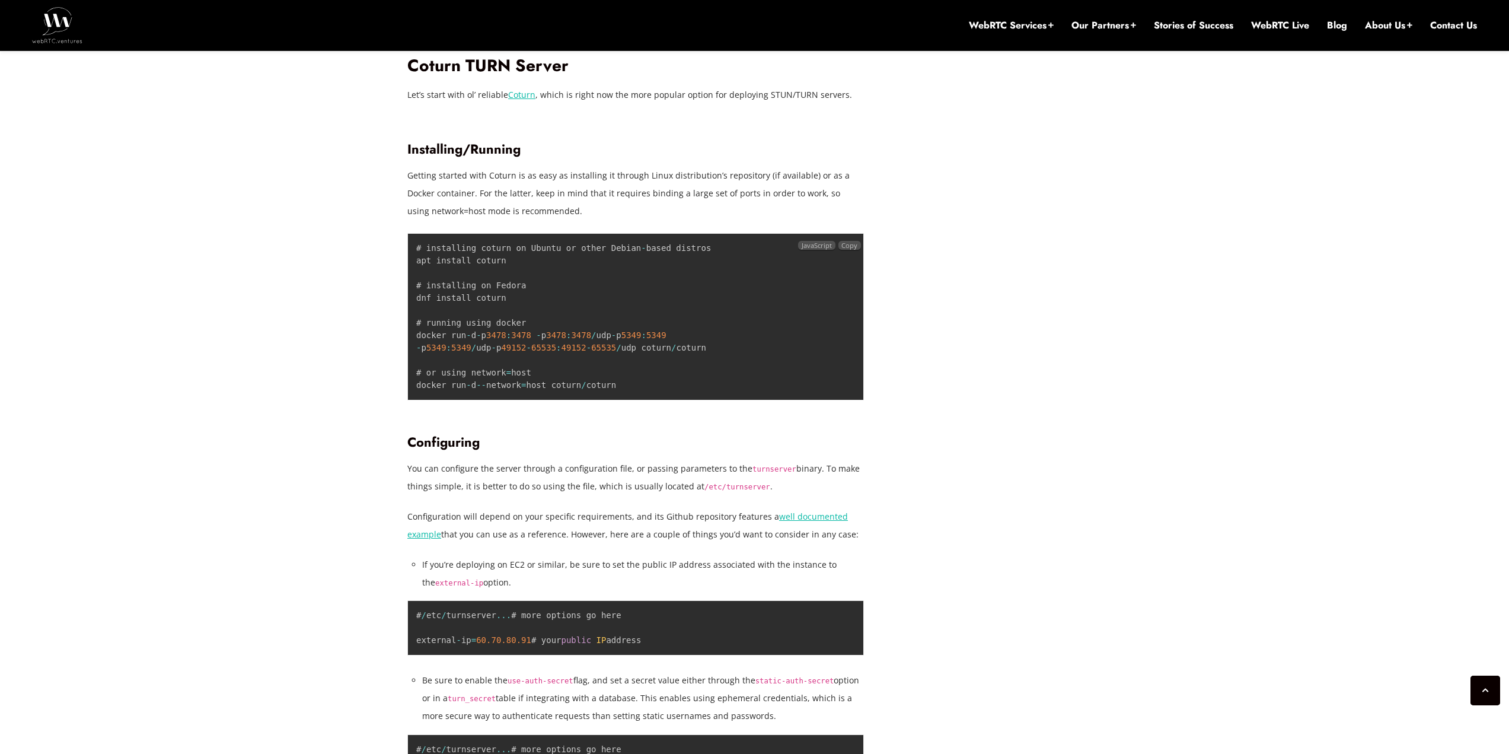
click at [461, 390] on code "# installing coturn on Ubuntu or other Debian - based distros apt install cotur…" at bounding box center [563, 316] width 295 height 146
click at [518, 388] on code "# installing coturn on Ubuntu or other Debian - based distros apt install cotur…" at bounding box center [563, 316] width 295 height 146
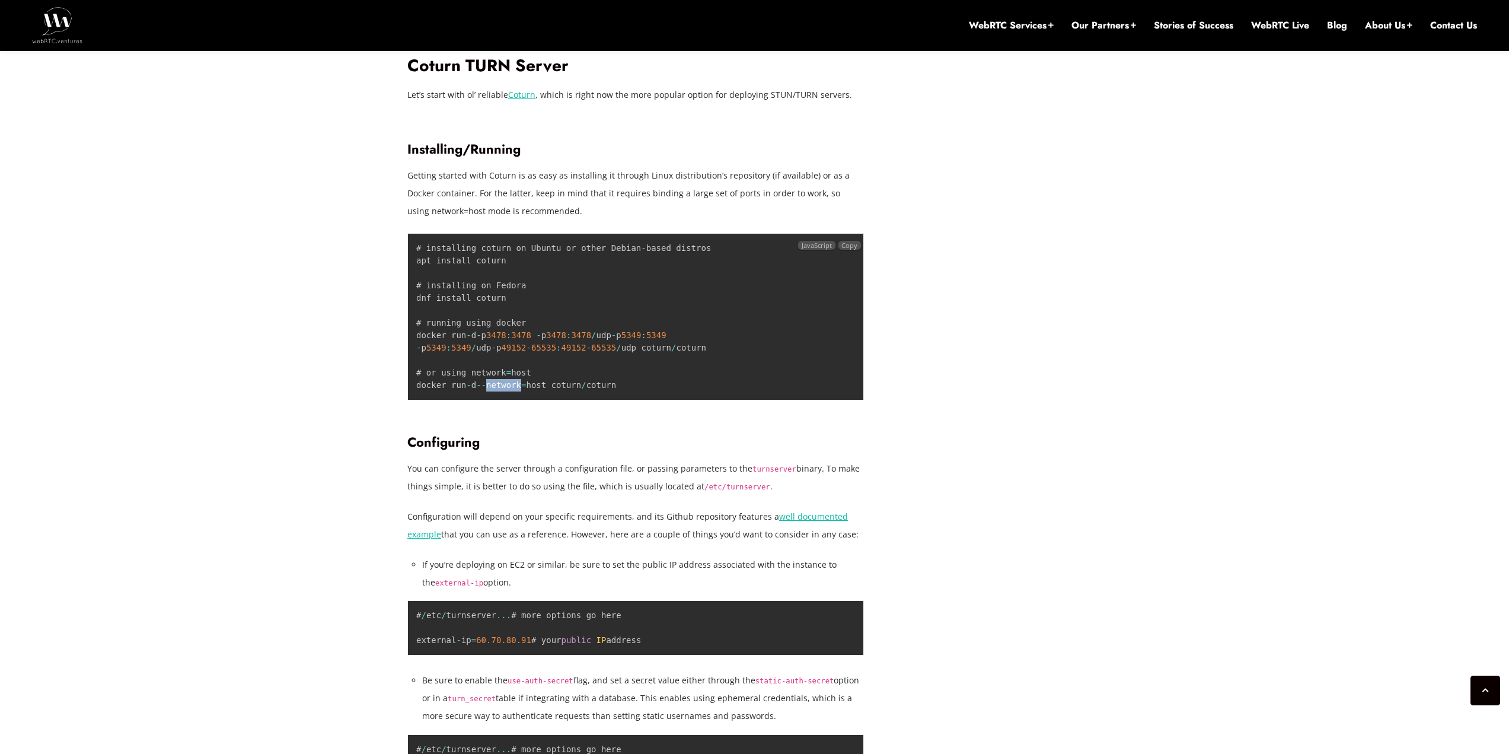
click at [518, 388] on code "# installing coturn on Ubuntu or other Debian - based distros apt install cotur…" at bounding box center [563, 316] width 295 height 146
click at [474, 385] on code "# installing coturn on Ubuntu or other Debian - based distros apt install cotur…" at bounding box center [563, 316] width 295 height 146
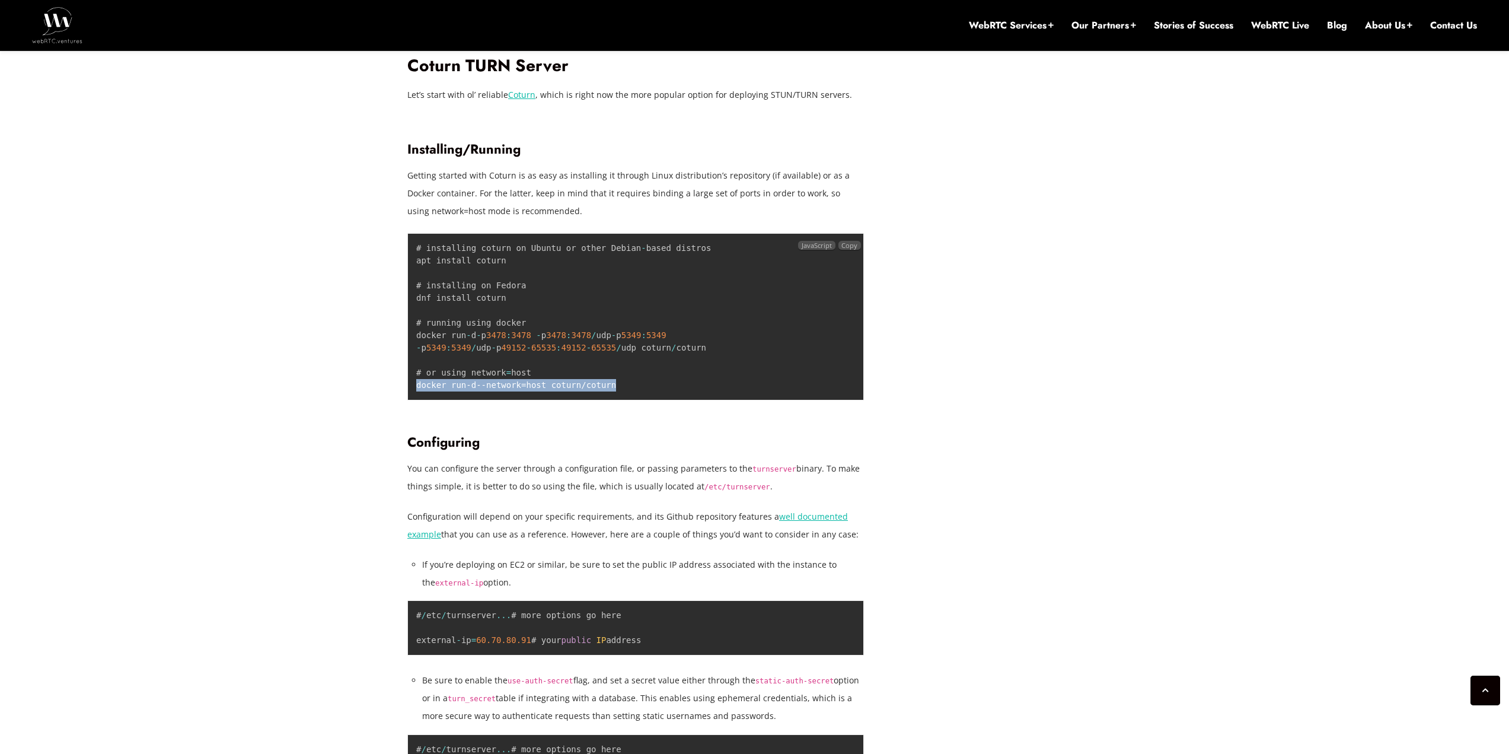
click at [474, 385] on code "# installing coturn on Ubuntu or other Debian - based distros apt install cotur…" at bounding box center [563, 316] width 295 height 146
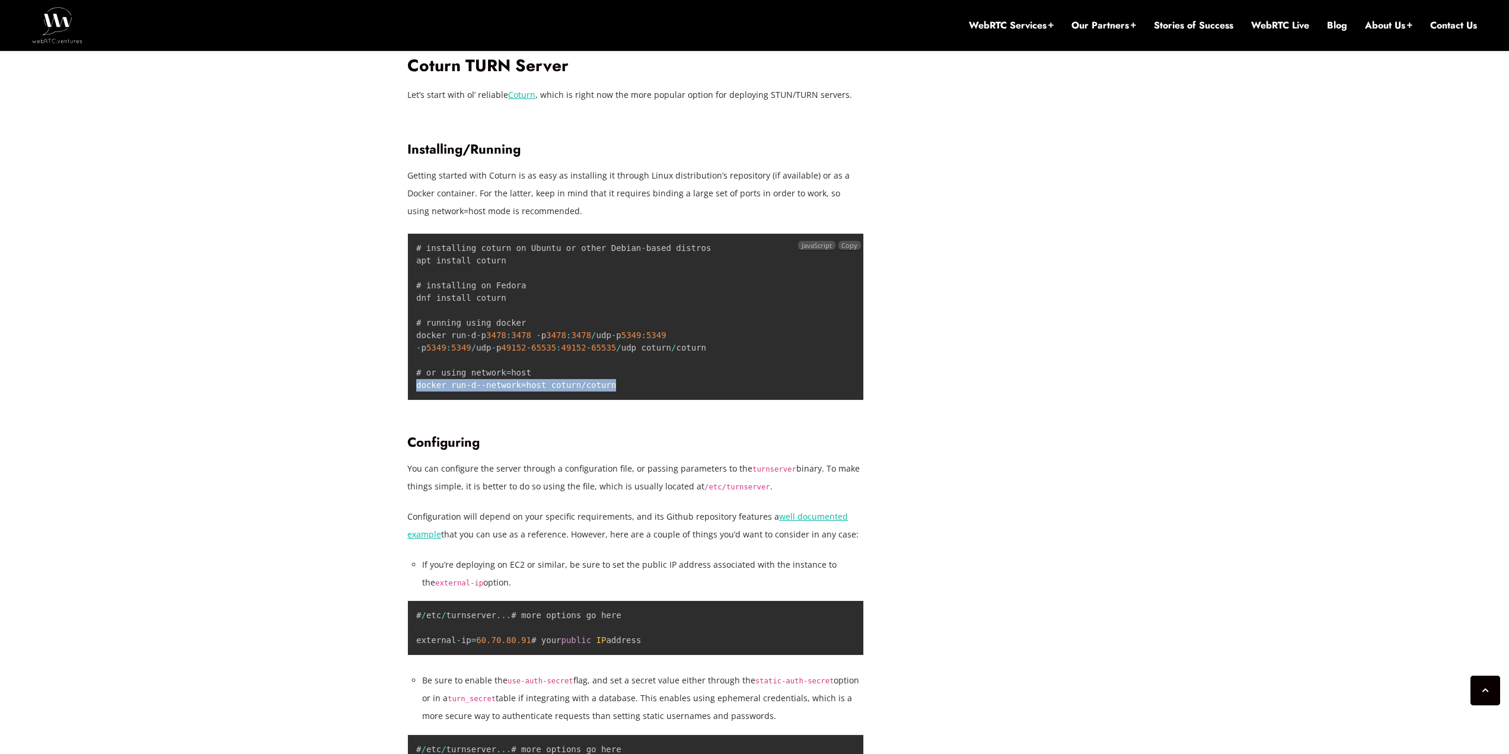
click at [474, 385] on code "# installing coturn on Ubuntu or other Debian - based distros apt install cotur…" at bounding box center [563, 316] width 295 height 146
click at [547, 385] on code "# installing coturn on Ubuntu or other Debian - based distros apt install cotur…" at bounding box center [563, 316] width 295 height 146
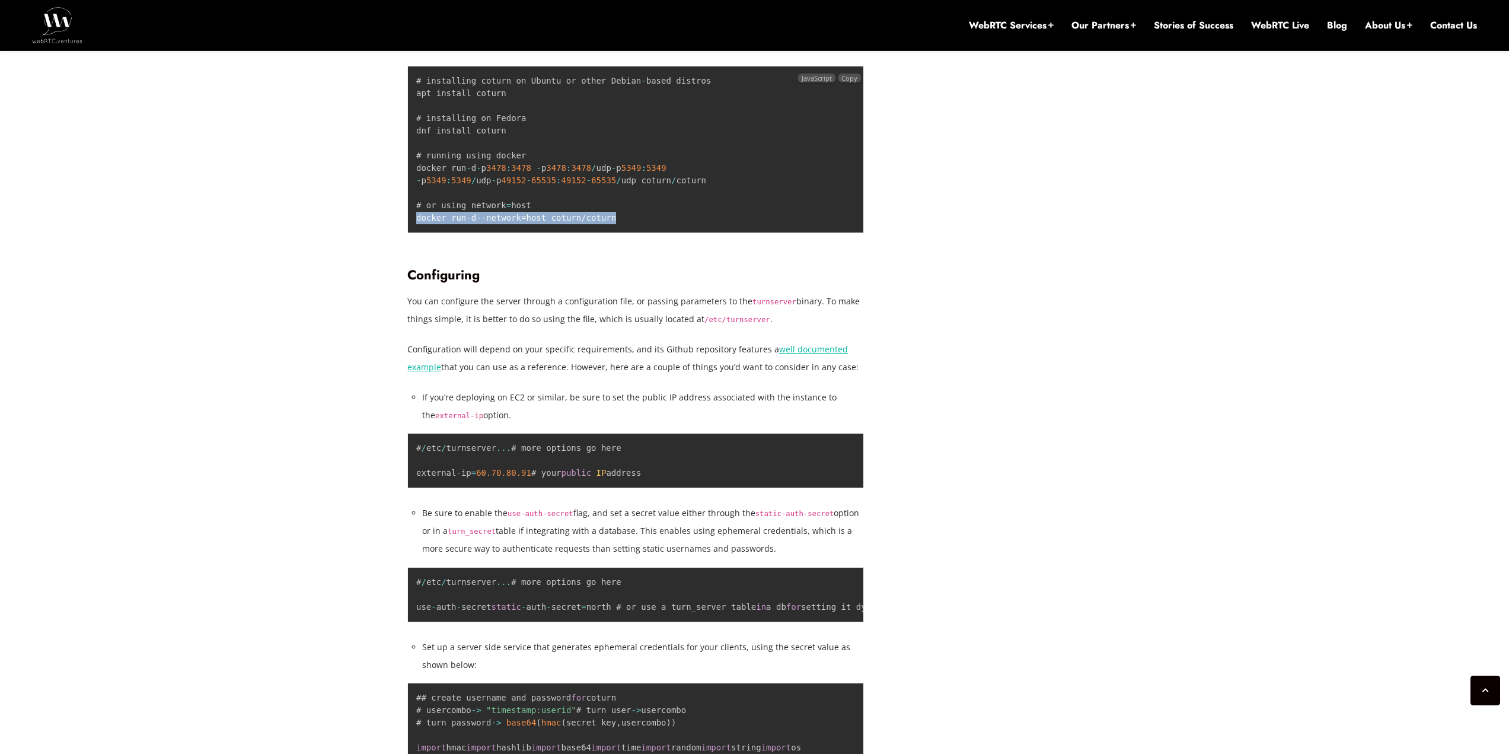
scroll to position [2028, 0]
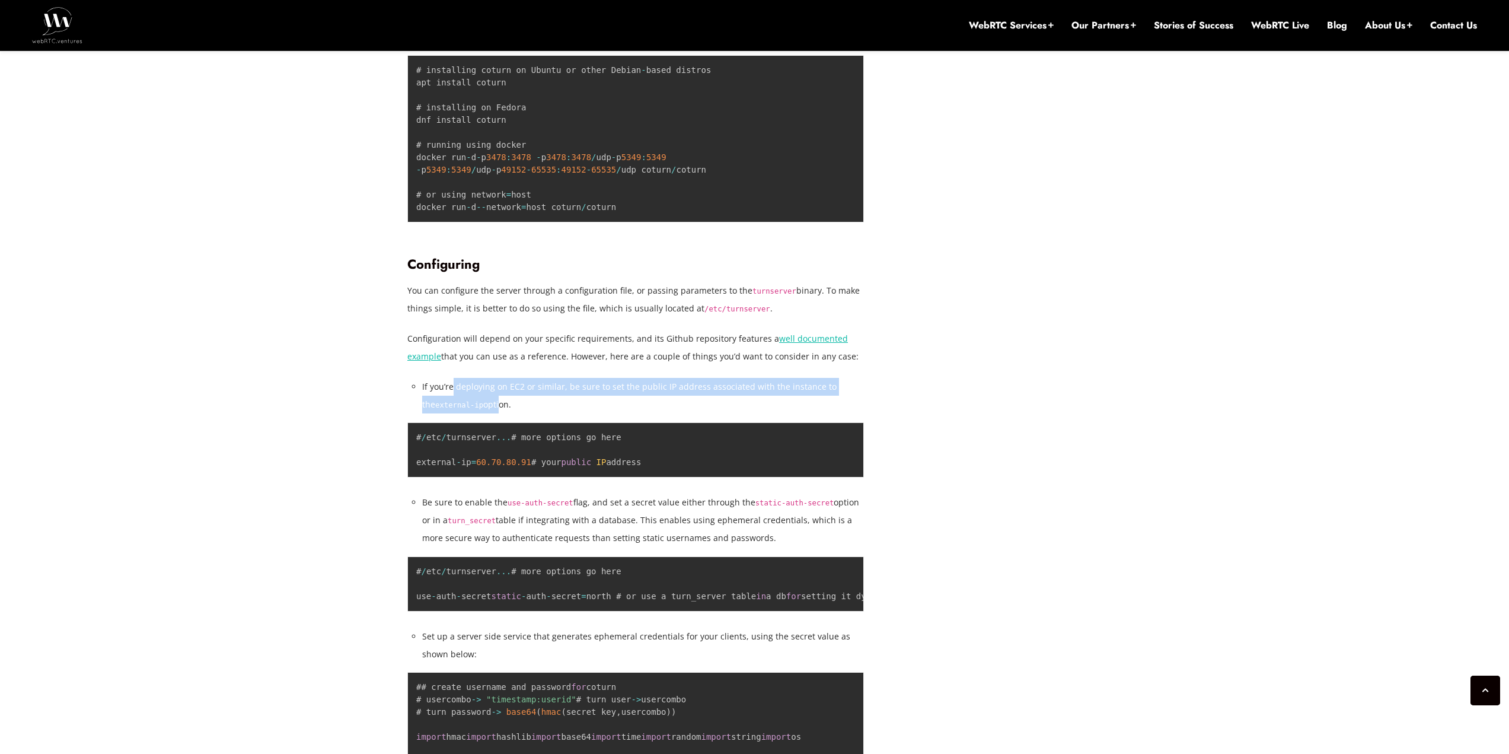
drag, startPoint x: 451, startPoint y: 384, endPoint x: 484, endPoint y: 410, distance: 42.2
click at [484, 410] on li "If you’re deploying on EC2 or similar, be sure to set the public IP address ass…" at bounding box center [643, 396] width 442 height 36
drag, startPoint x: 498, startPoint y: 400, endPoint x: 507, endPoint y: 391, distance: 12.6
click at [505, 393] on li "If you’re deploying on EC2 or similar, be sure to set the public IP address ass…" at bounding box center [643, 396] width 442 height 36
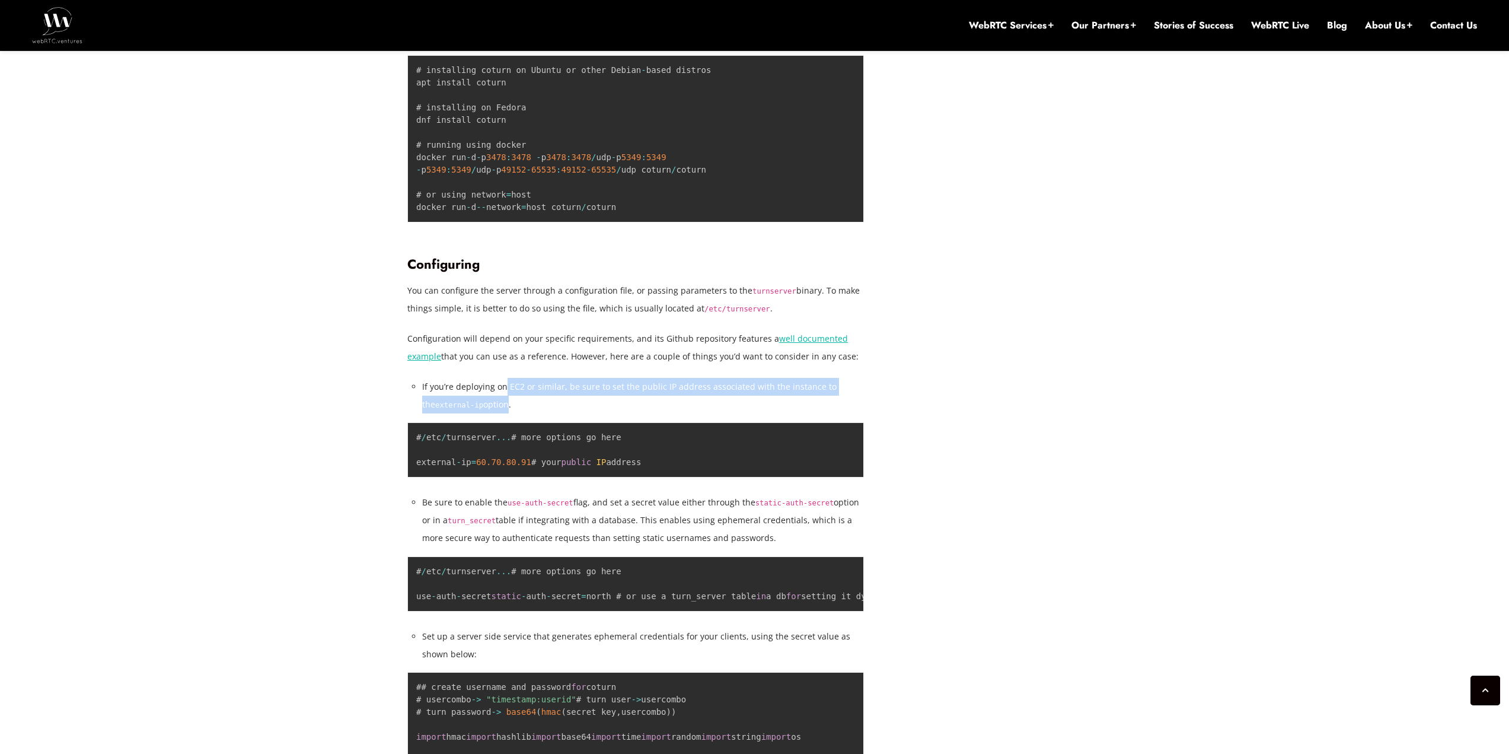
click at [507, 391] on li "If you’re deploying on EC2 or similar, be sure to set the public IP address ass…" at bounding box center [643, 396] width 442 height 36
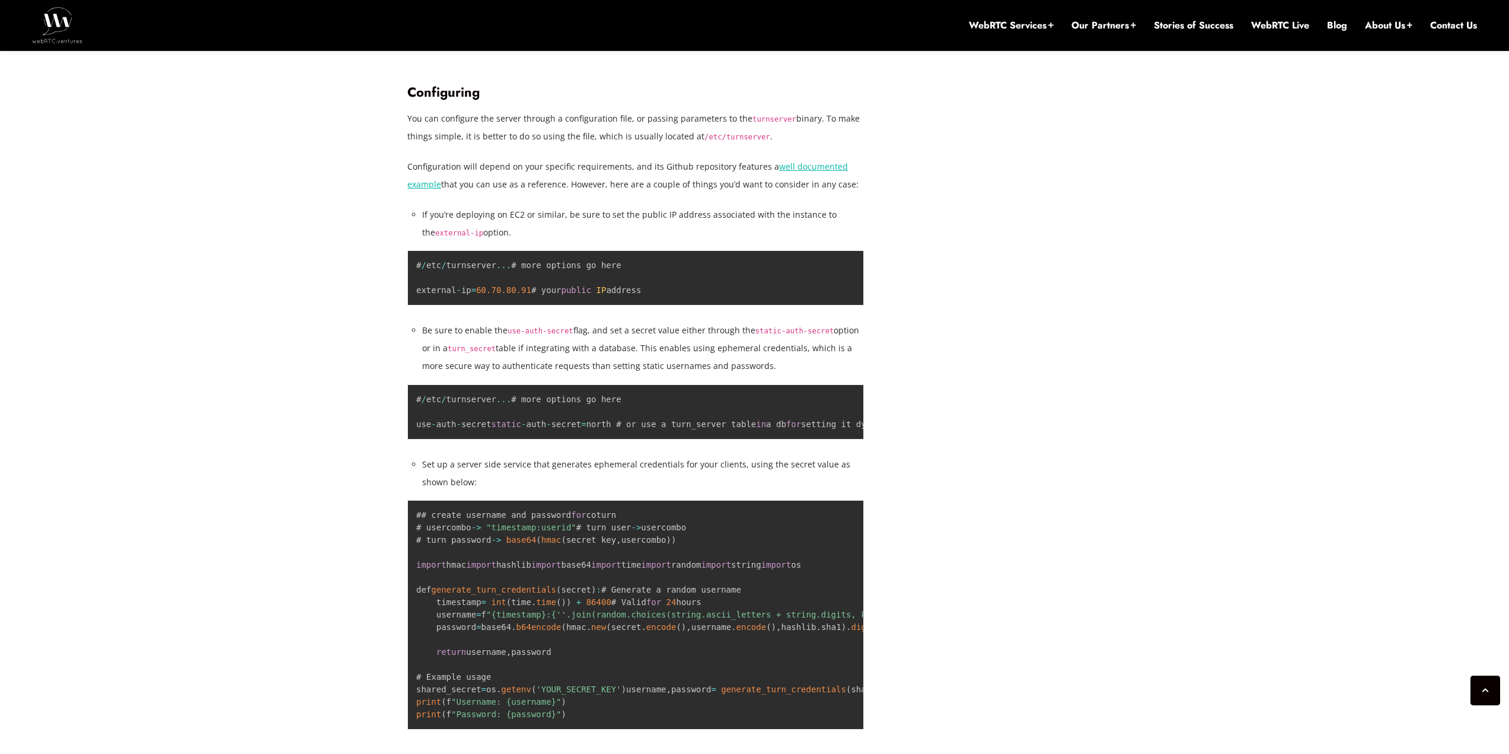
scroll to position [2206, 0]
